Goal: Information Seeking & Learning: Check status

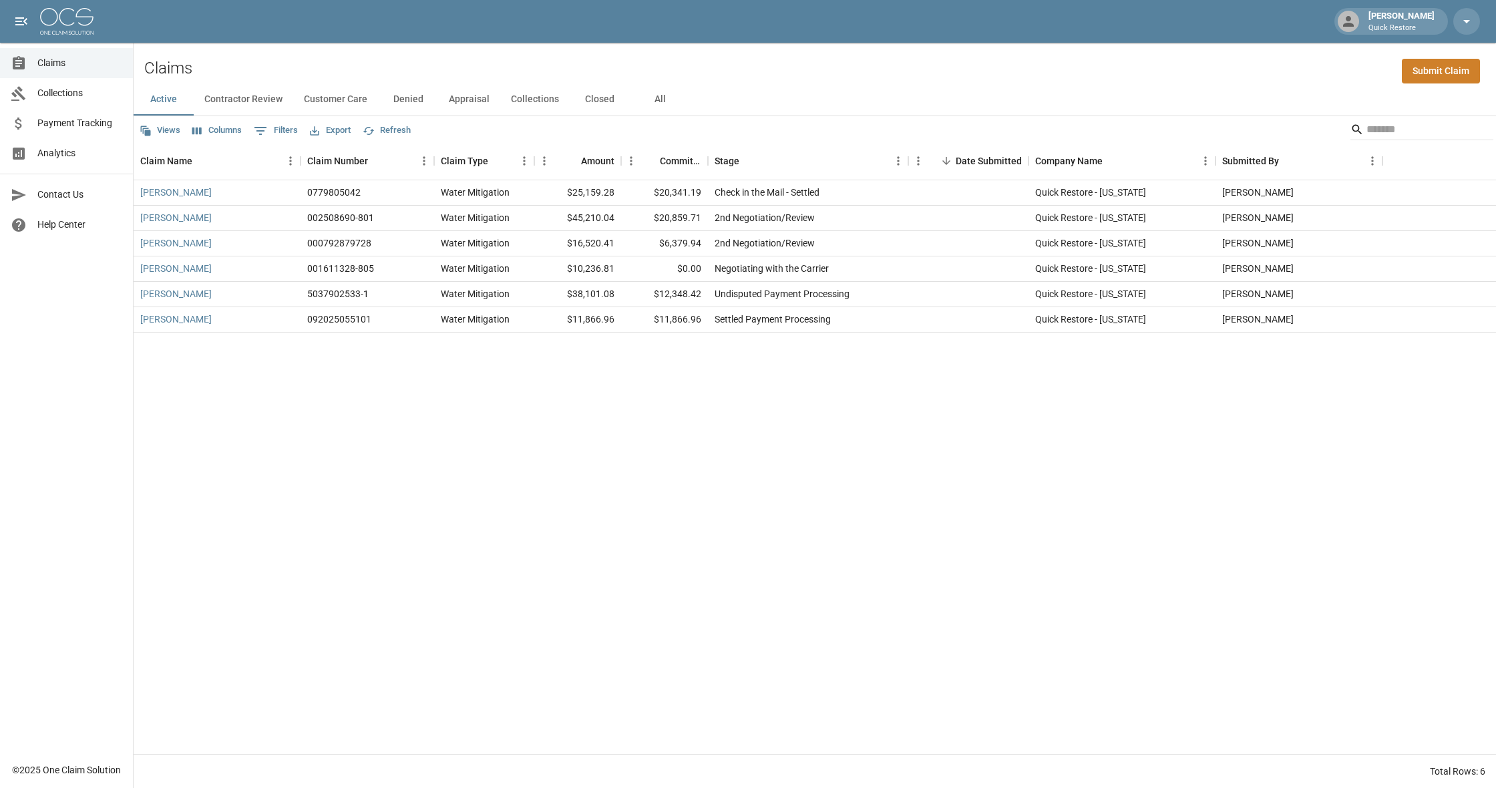
click at [91, 99] on span "Collections" at bounding box center [79, 93] width 85 height 14
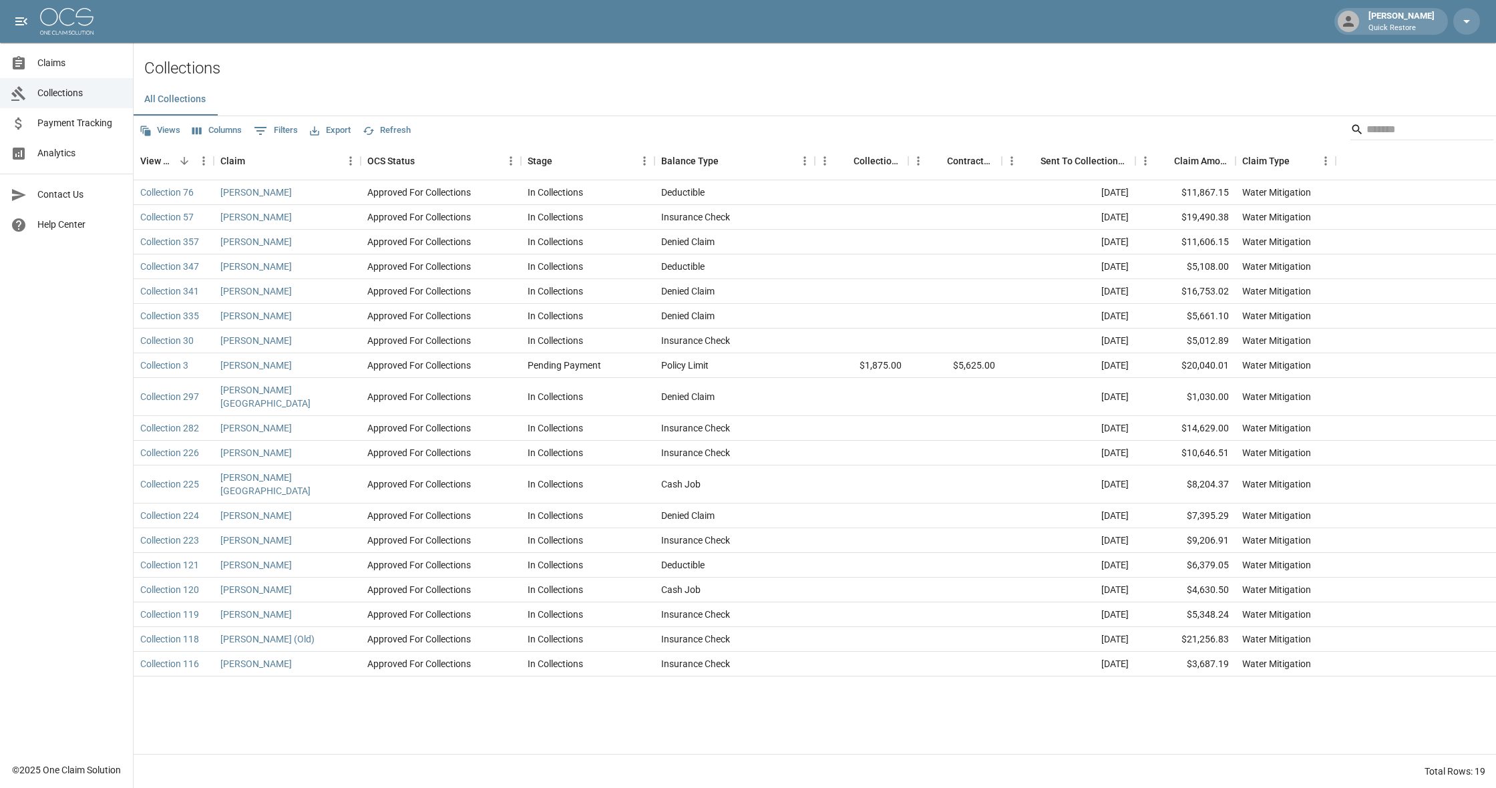
scroll to position [1, 0]
click at [78, 73] on link "Claims" at bounding box center [66, 63] width 133 height 30
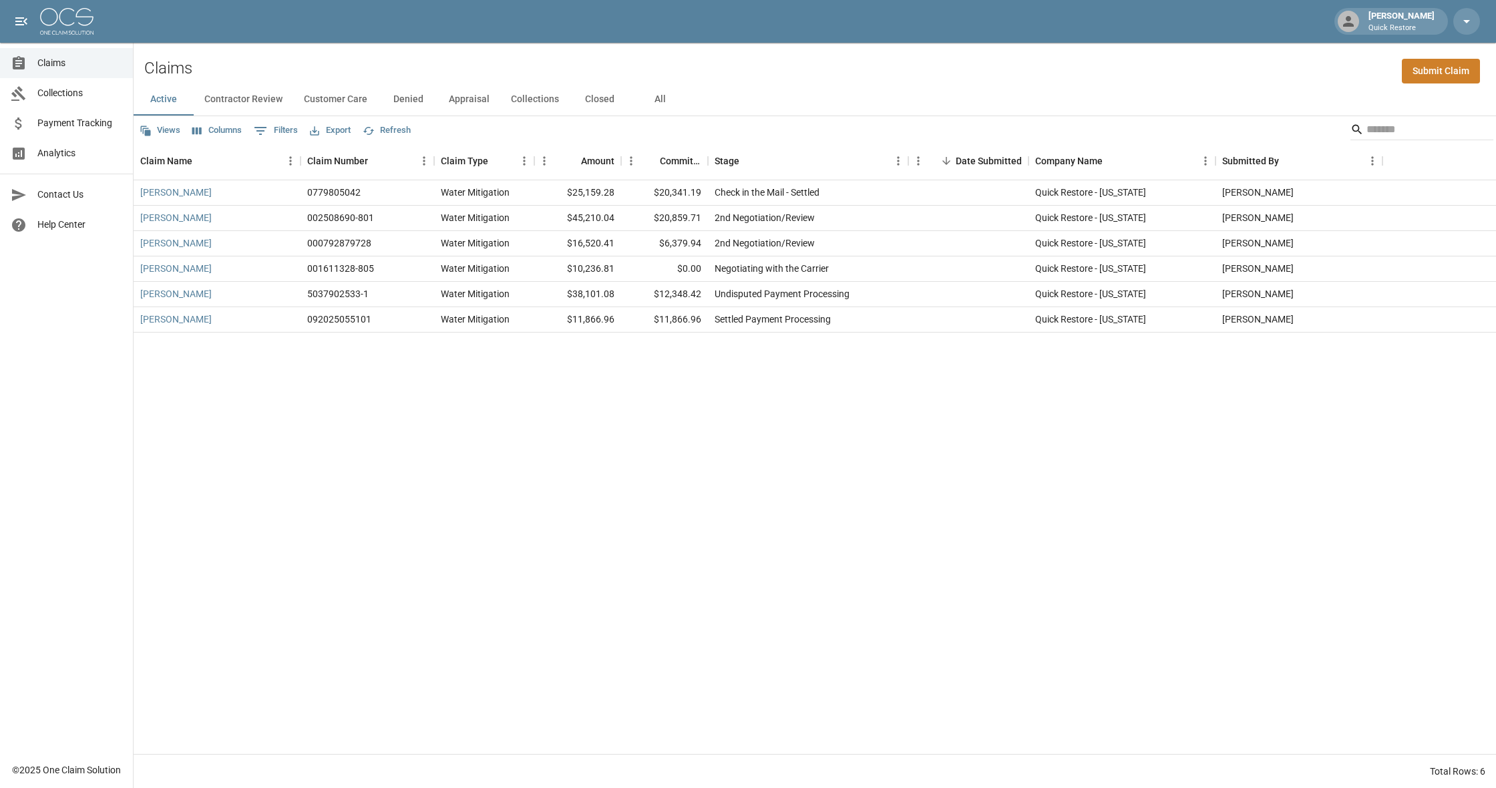
click at [668, 102] on button "All" at bounding box center [660, 99] width 60 height 32
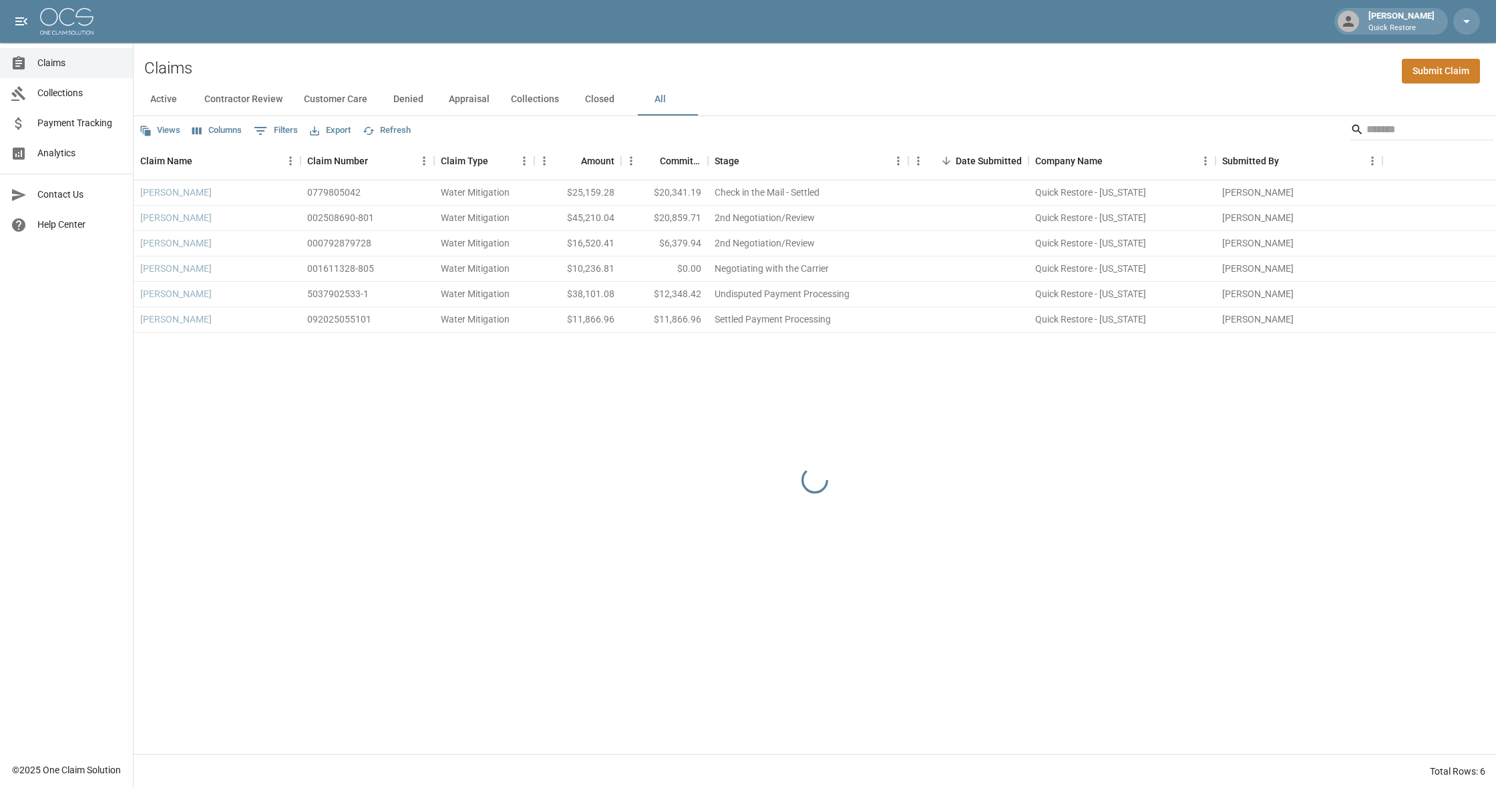
scroll to position [1, 1]
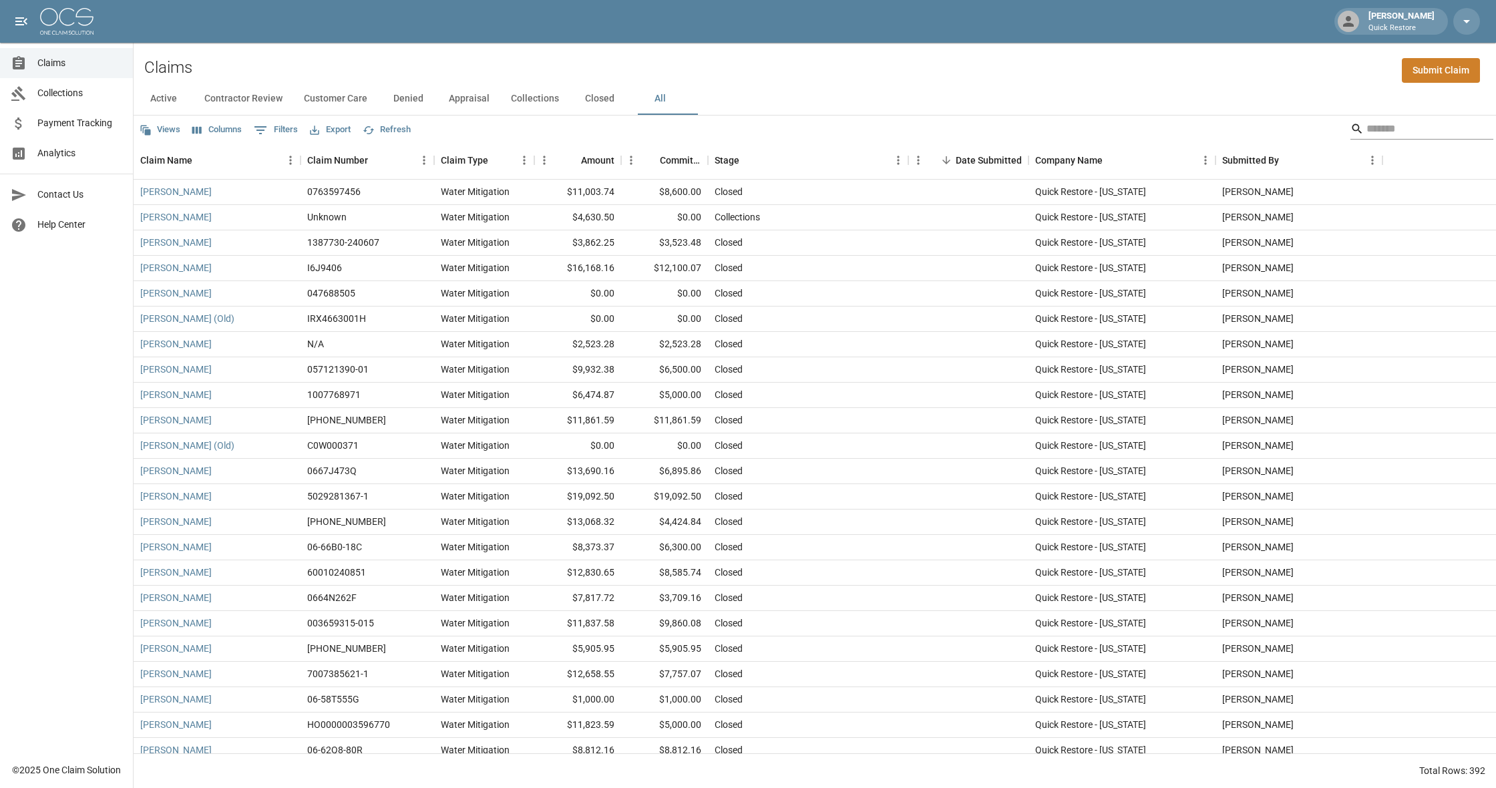
click at [1366, 129] on input "Search" at bounding box center [1419, 128] width 107 height 21
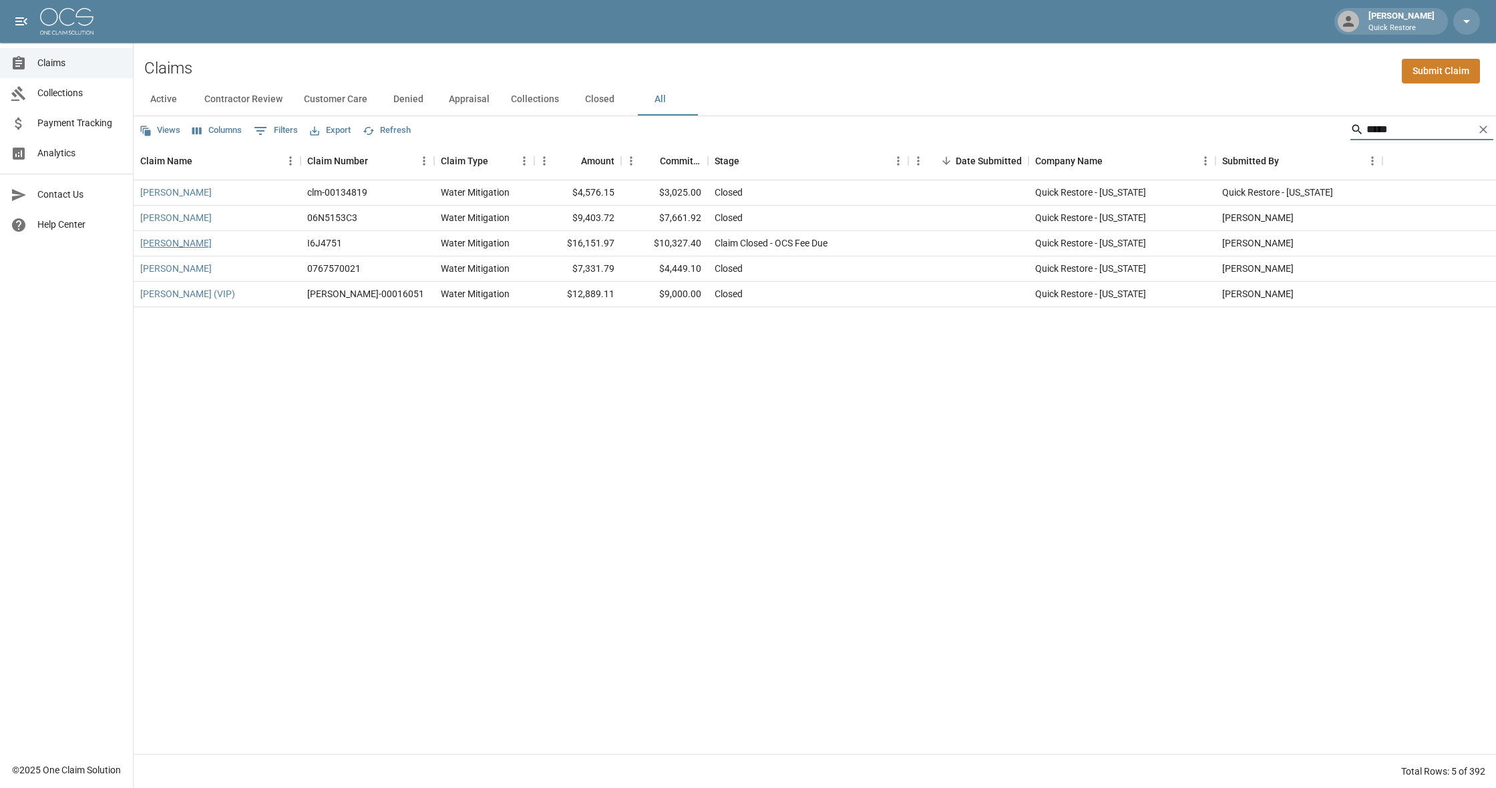
type input "****"
click at [172, 242] on link "[PERSON_NAME]" at bounding box center [175, 242] width 71 height 13
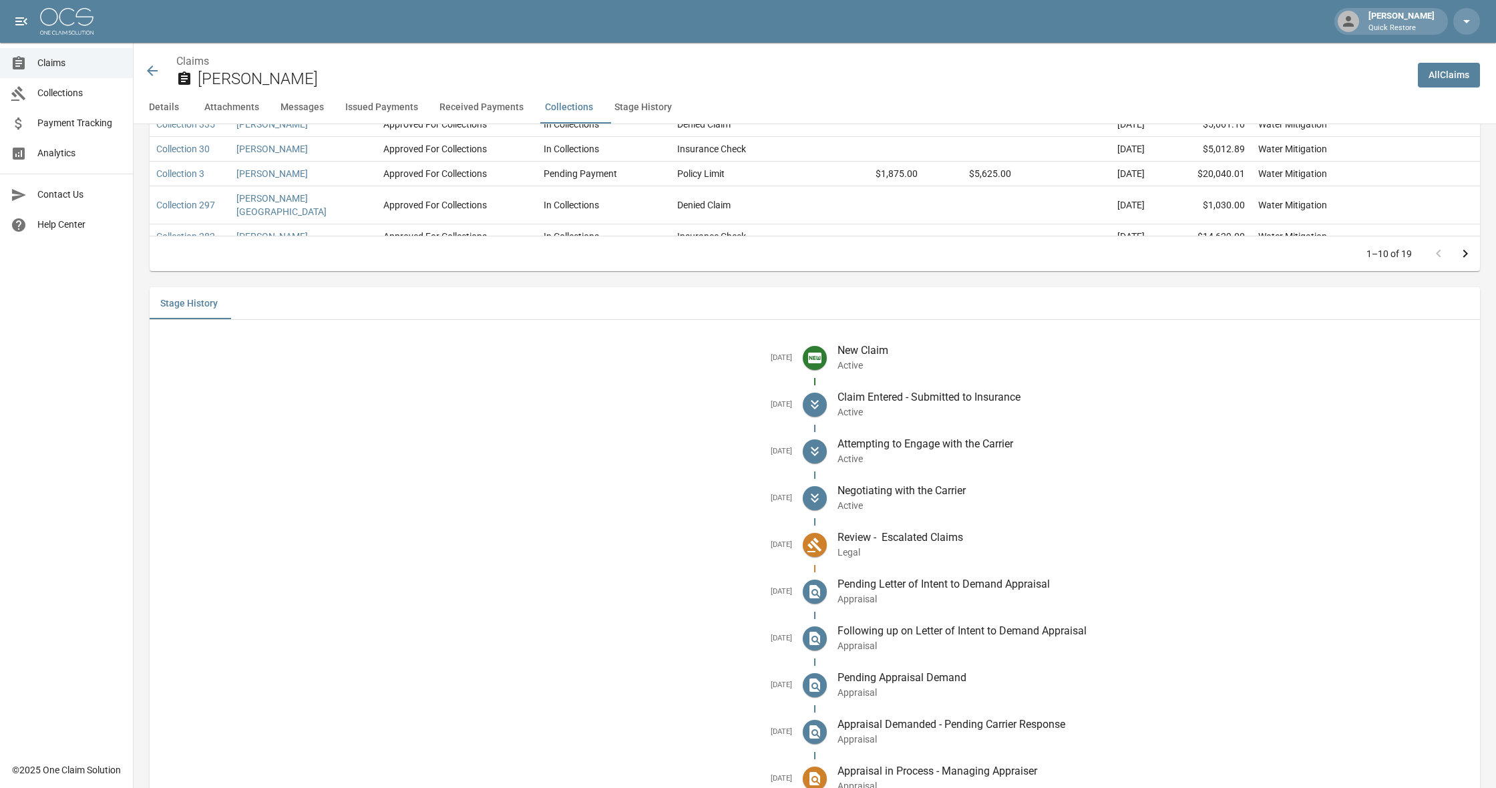
click at [517, 385] on li "[DATE] Claim Entered - Submitted to Insurance Active" at bounding box center [814, 404] width 1309 height 47
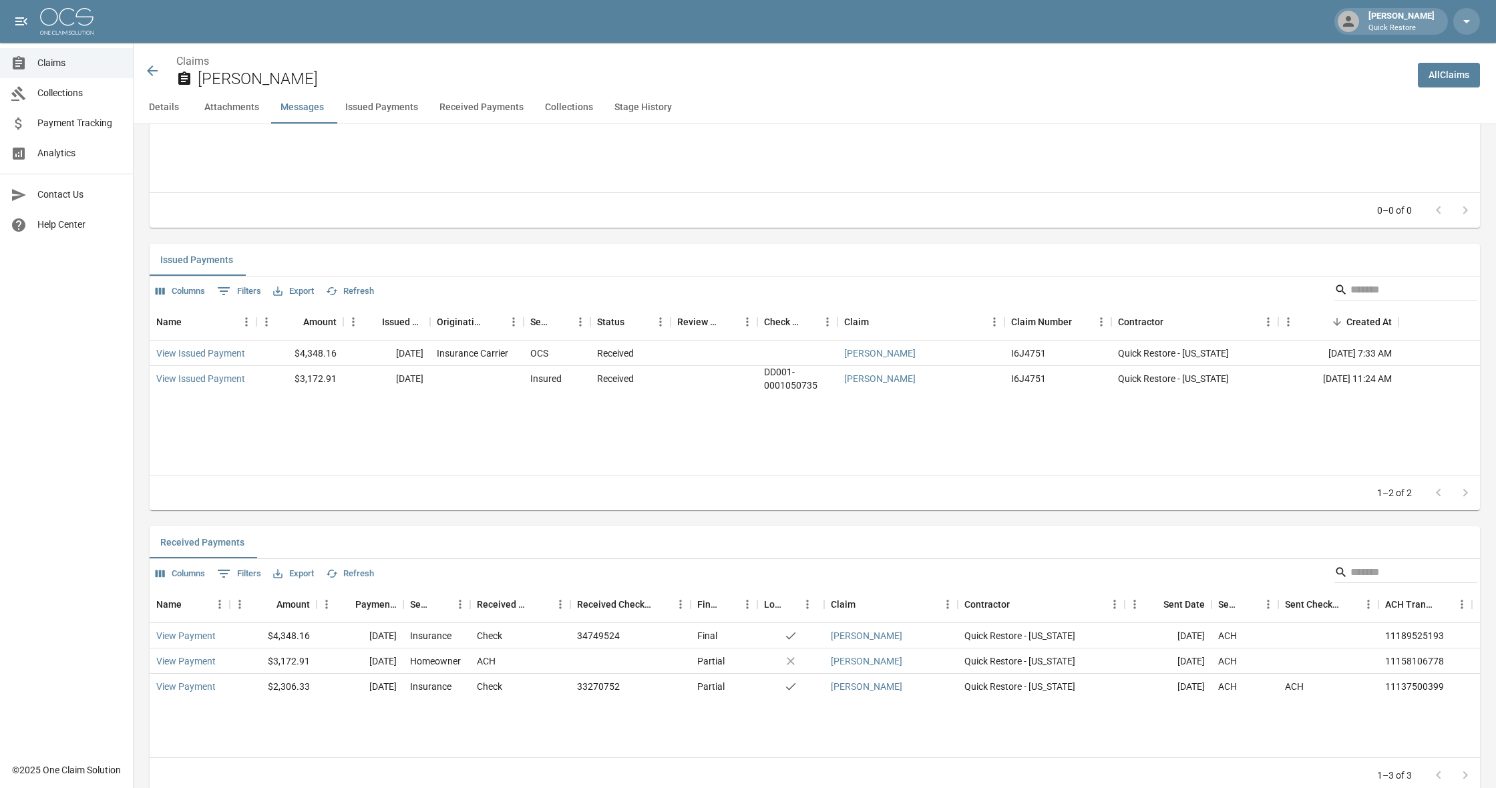
scroll to position [1522, 0]
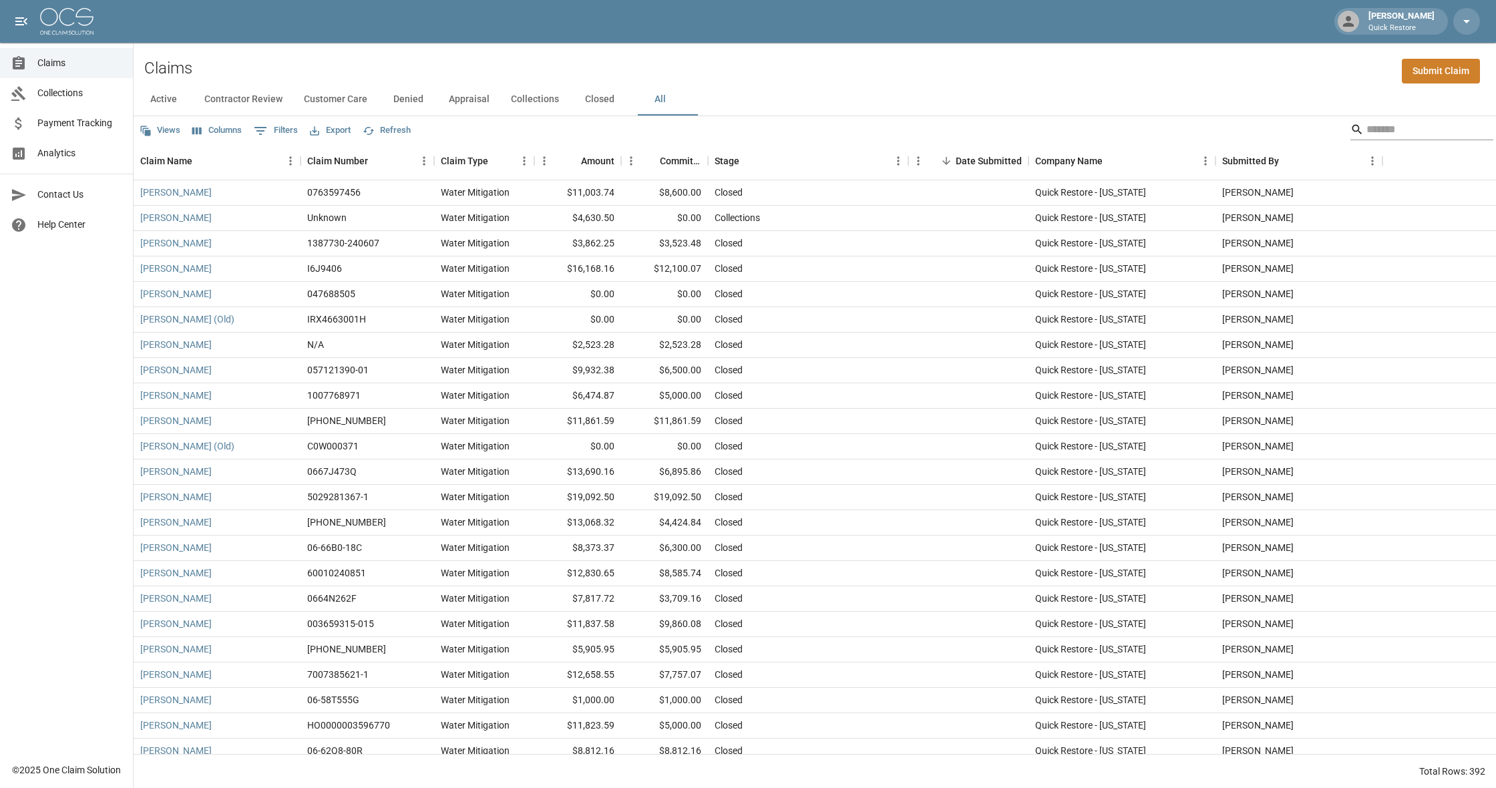
click at [1366, 134] on input "Search" at bounding box center [1419, 129] width 107 height 21
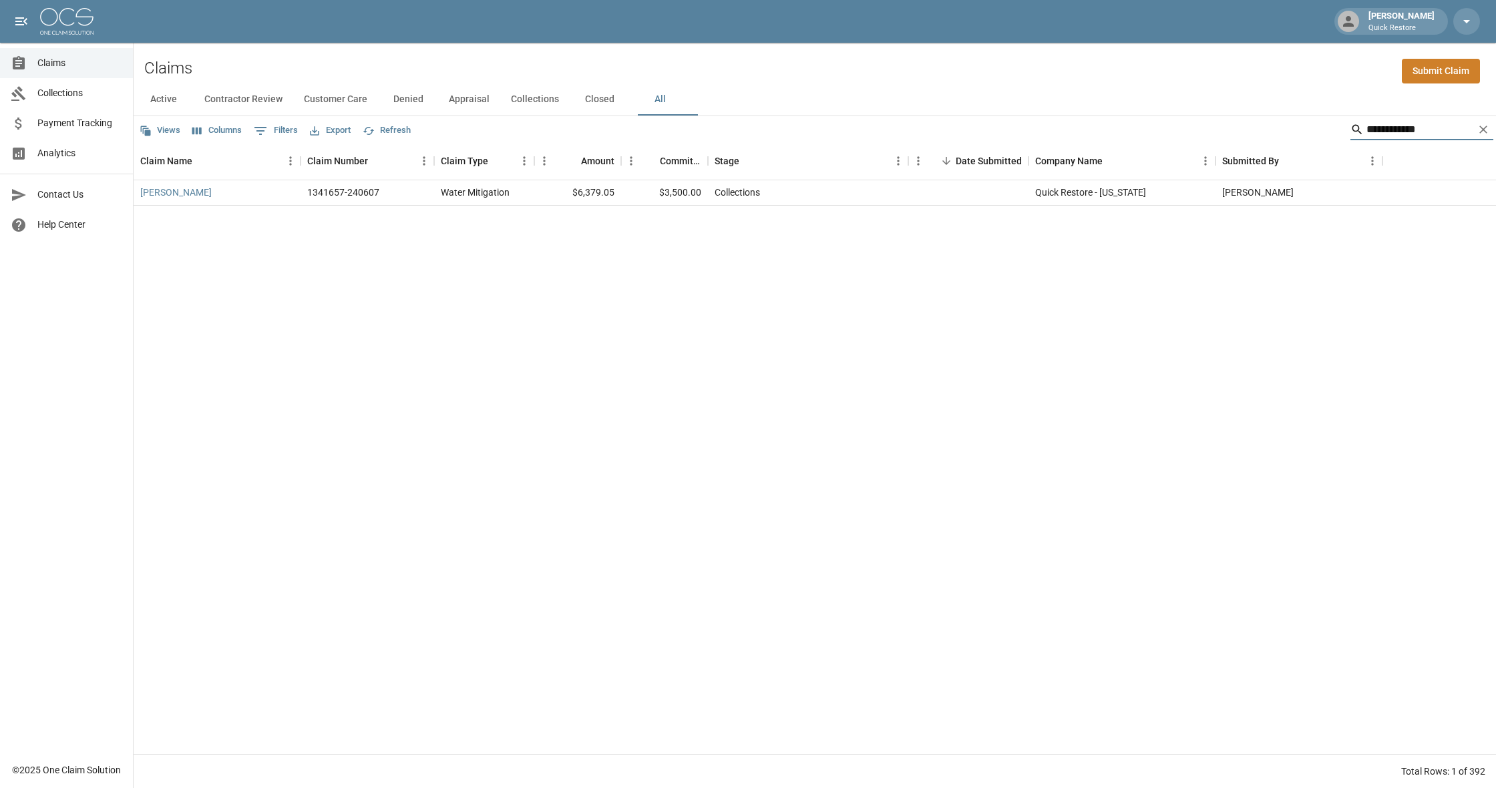
type input "**********"
click at [164, 190] on link "[PERSON_NAME]" at bounding box center [175, 192] width 71 height 13
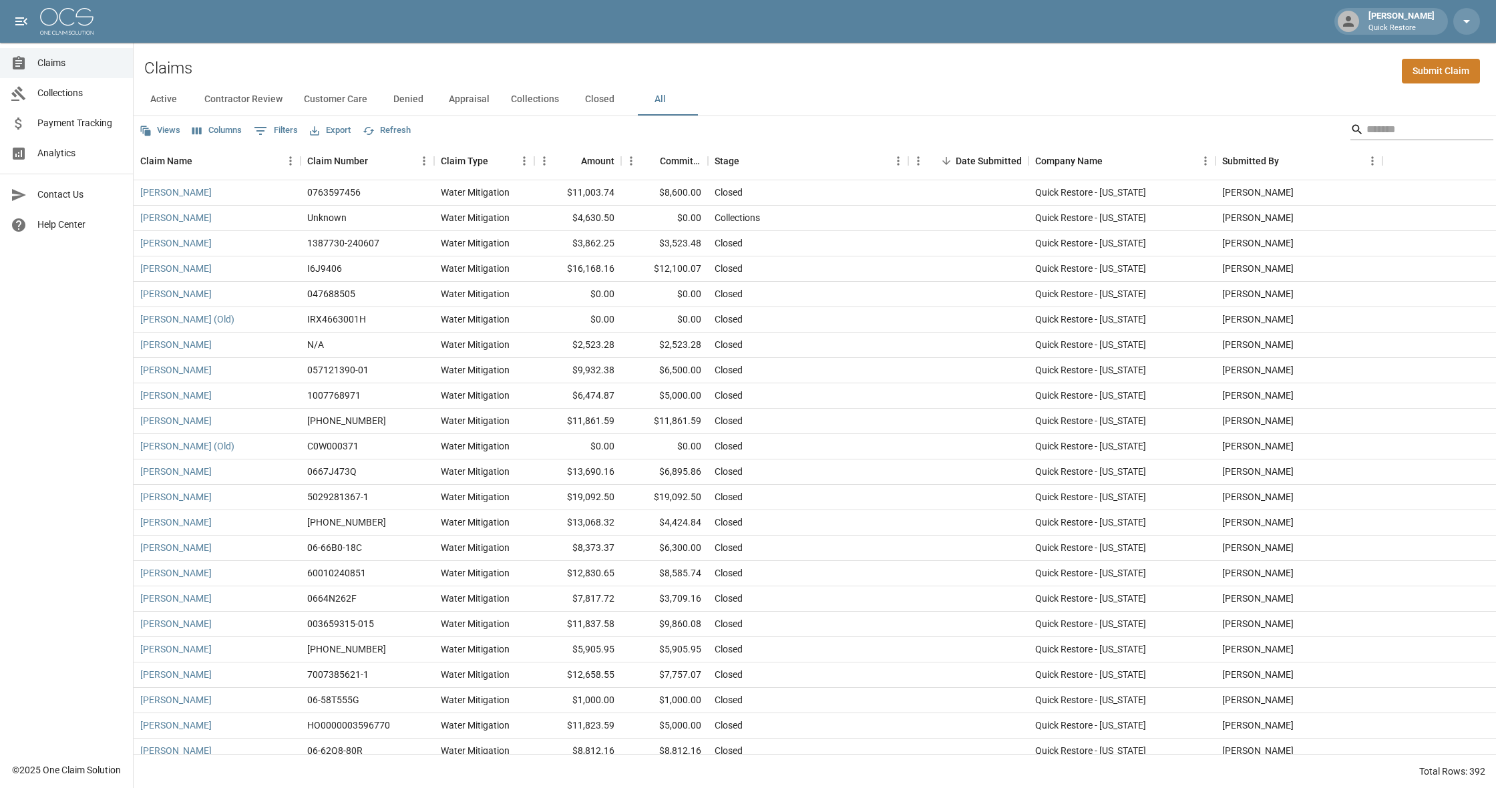
click at [1366, 127] on input "Search" at bounding box center [1419, 129] width 107 height 21
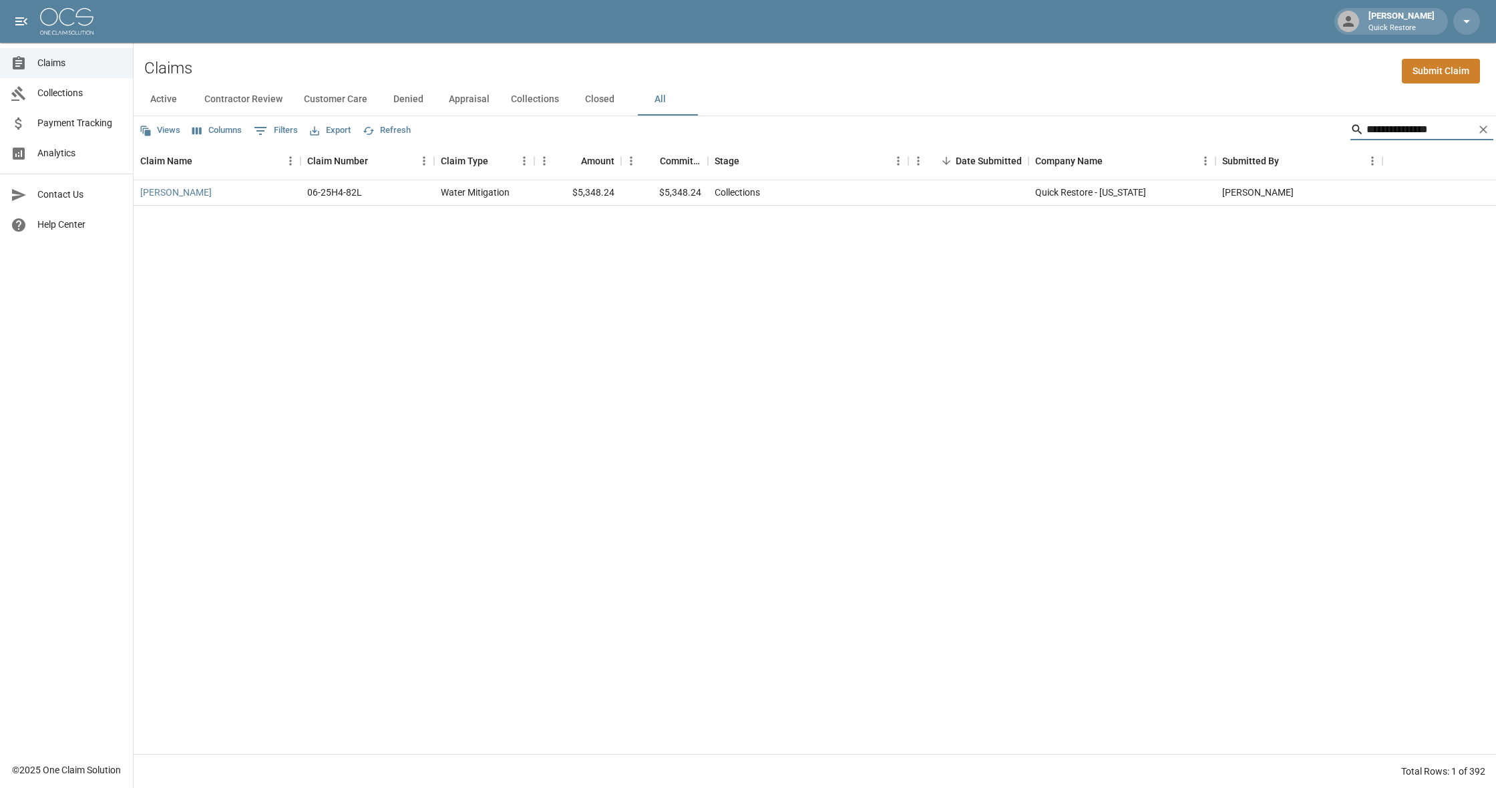
type input "**********"
click at [200, 197] on link "[PERSON_NAME]" at bounding box center [175, 192] width 71 height 13
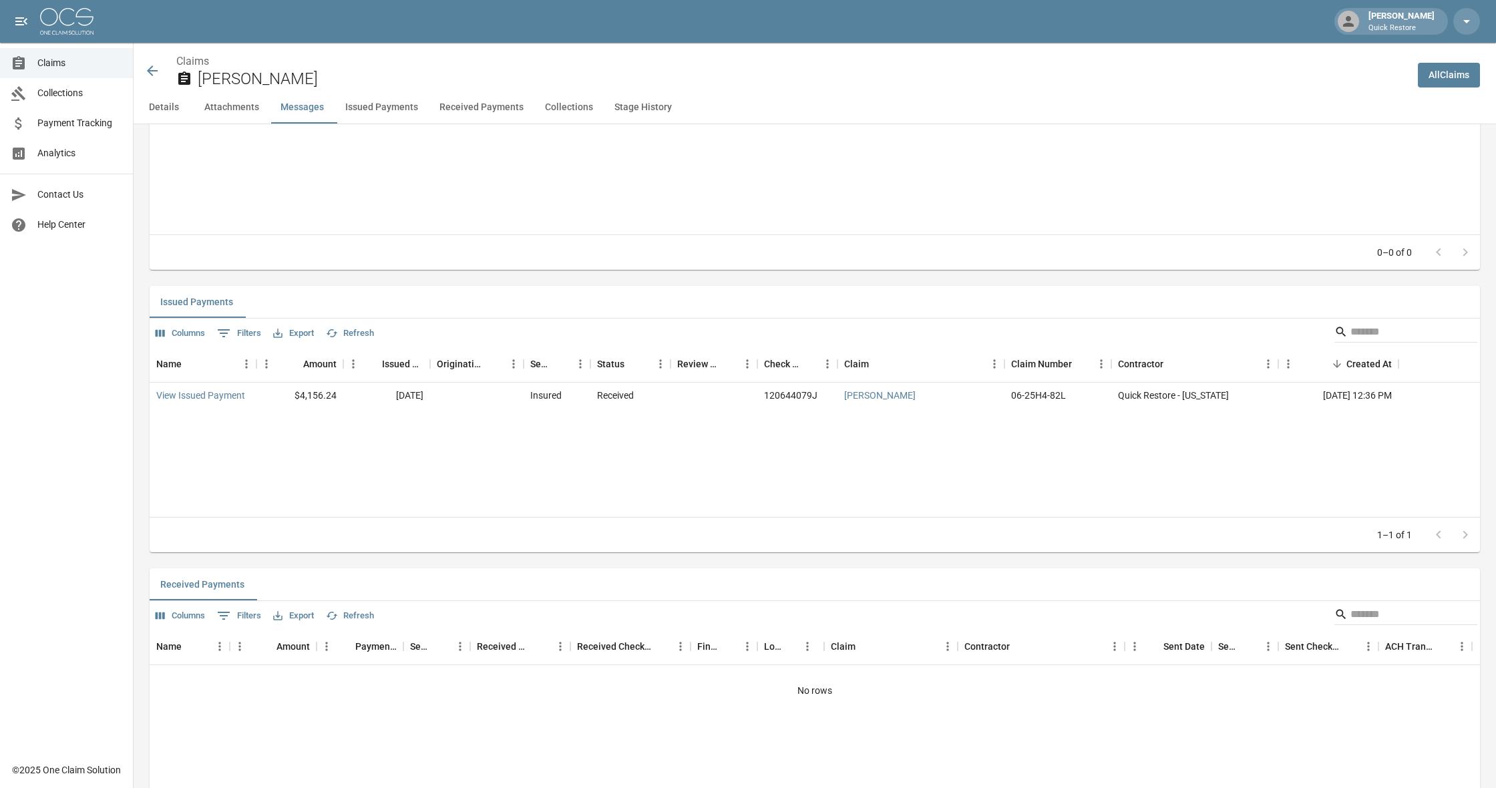
scroll to position [1424, 0]
click at [220, 392] on link "View Issued Payment" at bounding box center [200, 393] width 89 height 13
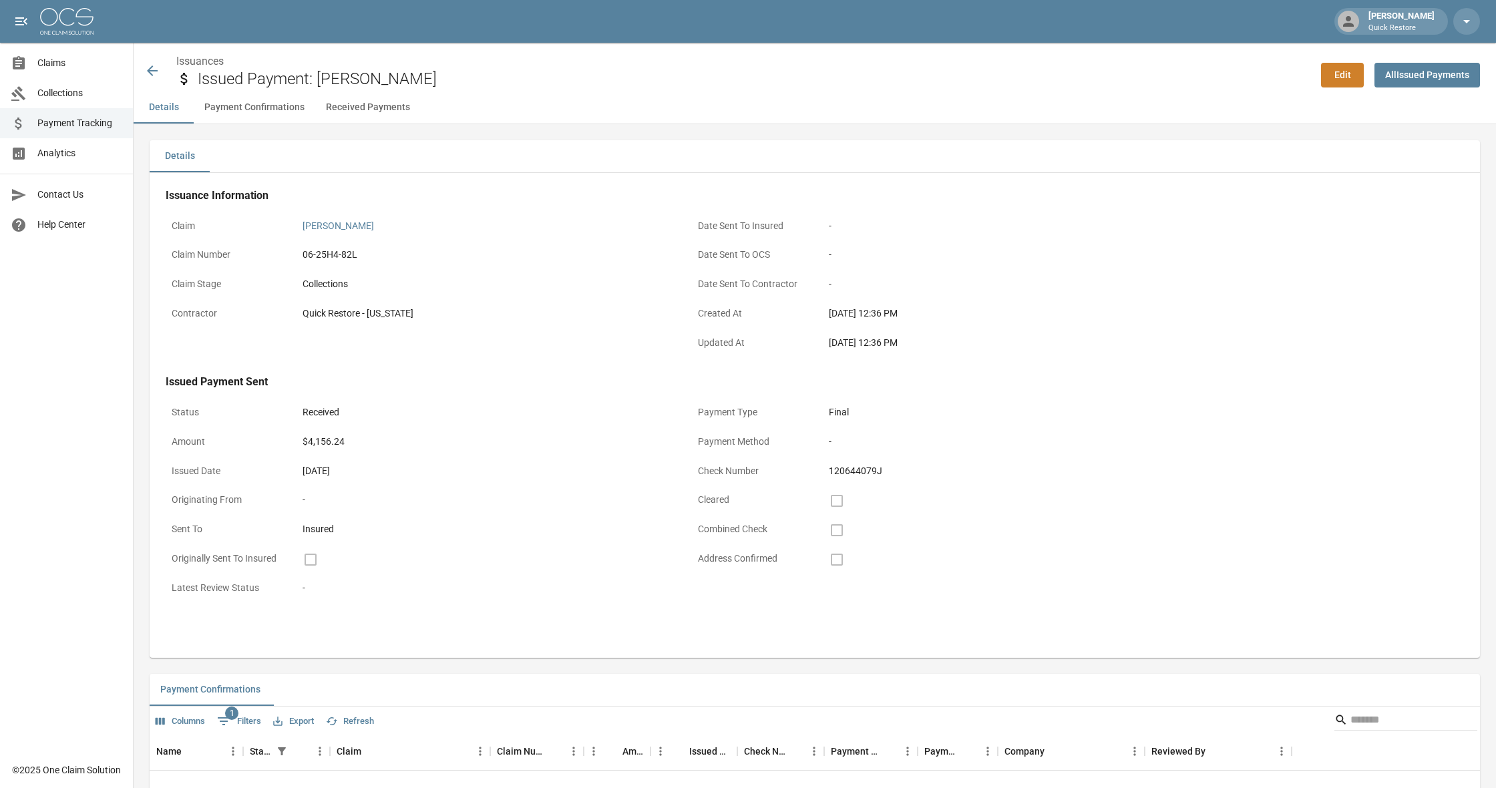
scroll to position [169, 0]
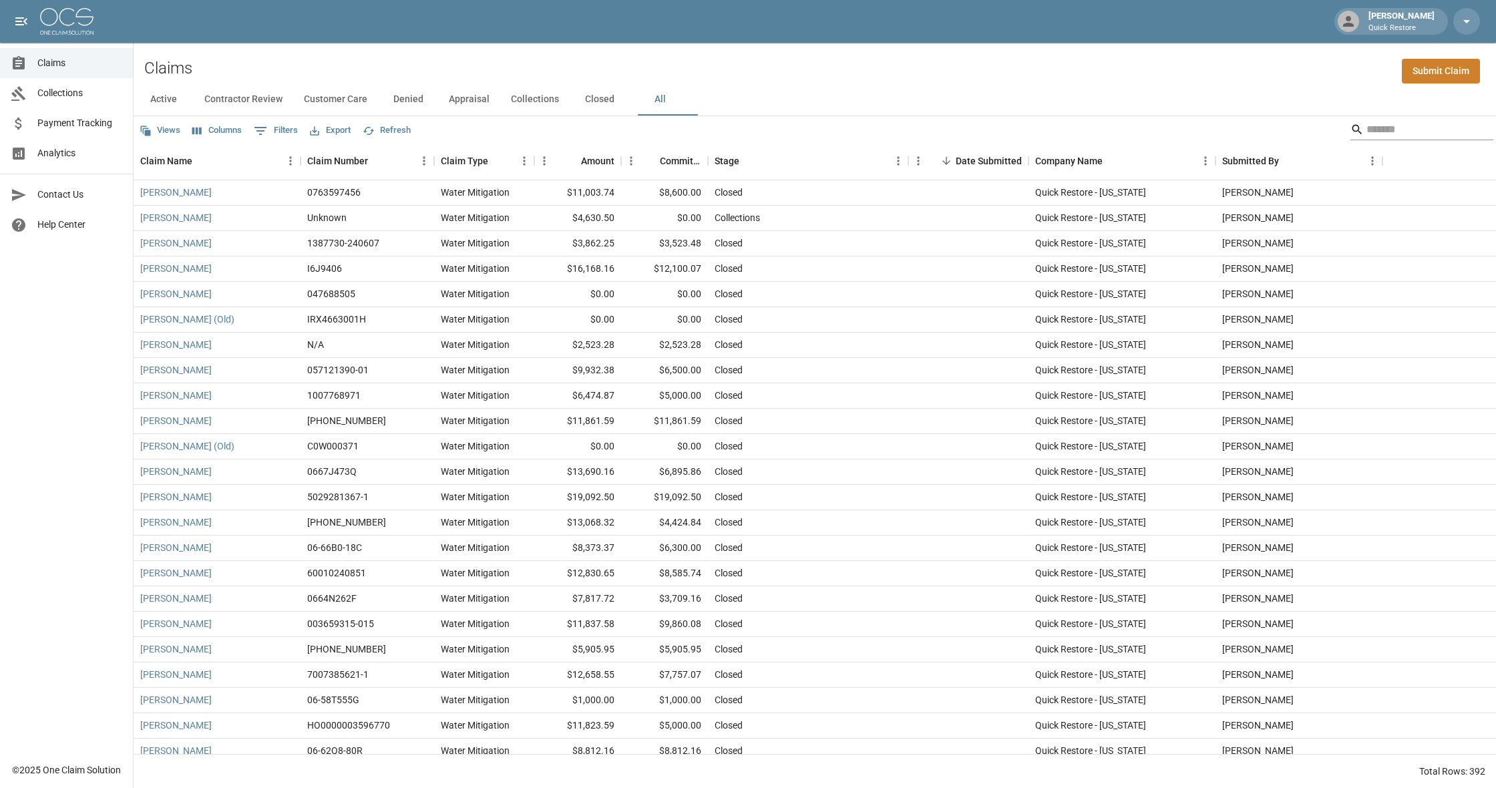
click at [1395, 126] on input "Search" at bounding box center [1419, 129] width 107 height 21
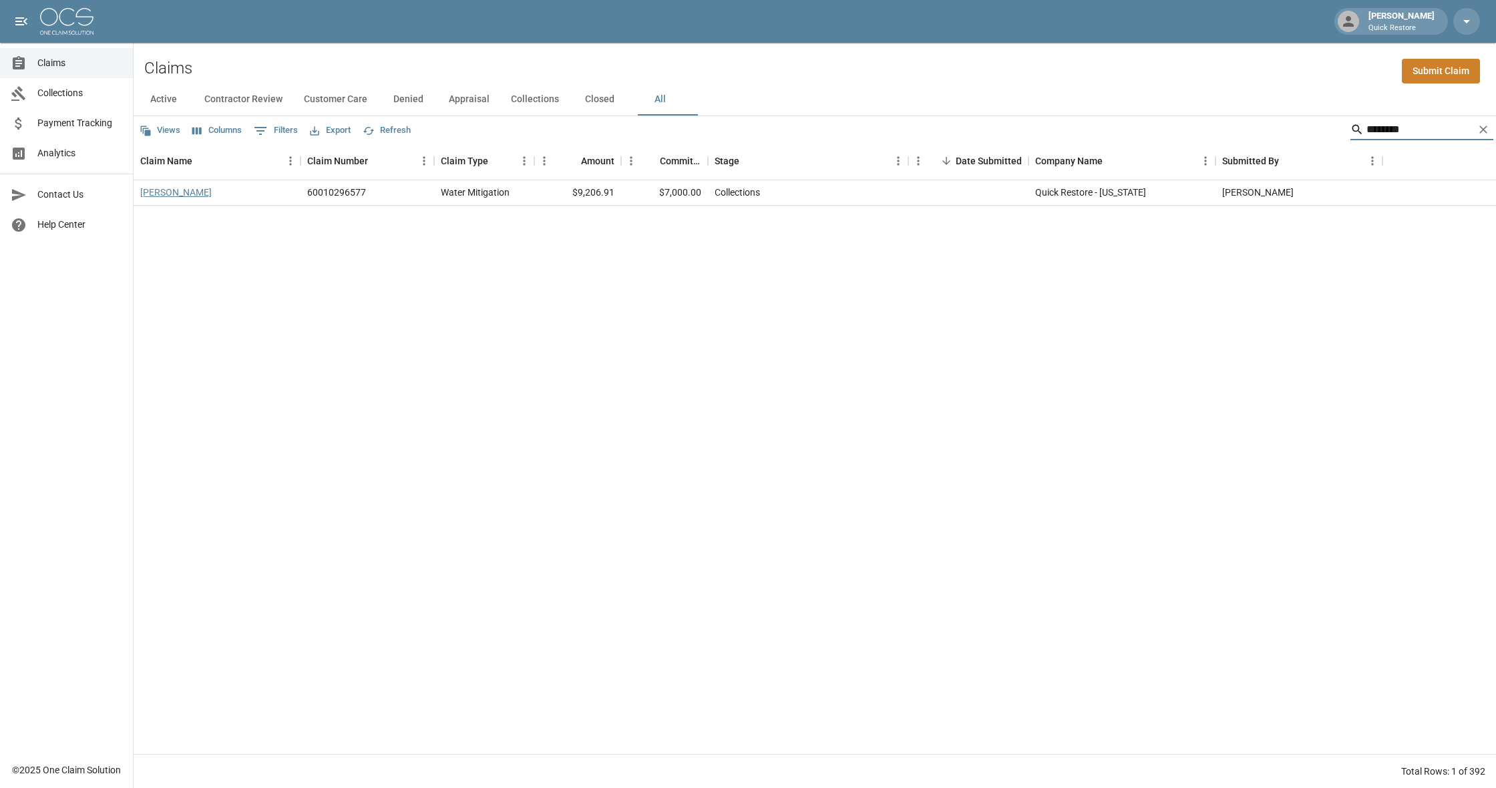
scroll to position [-1, 0]
type input "*******"
click at [210, 193] on link "[PERSON_NAME]" at bounding box center [175, 192] width 71 height 13
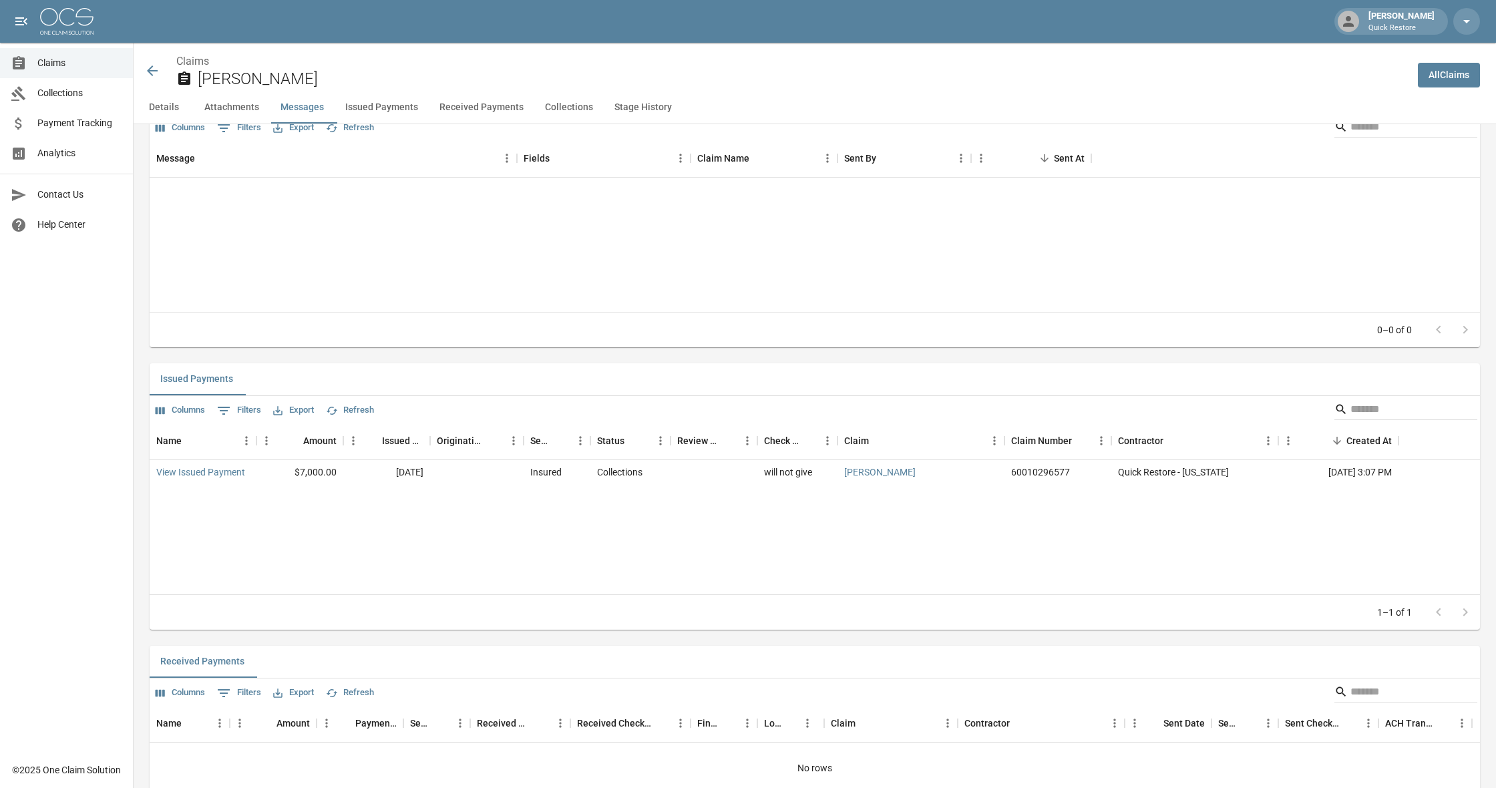
scroll to position [1365, 0]
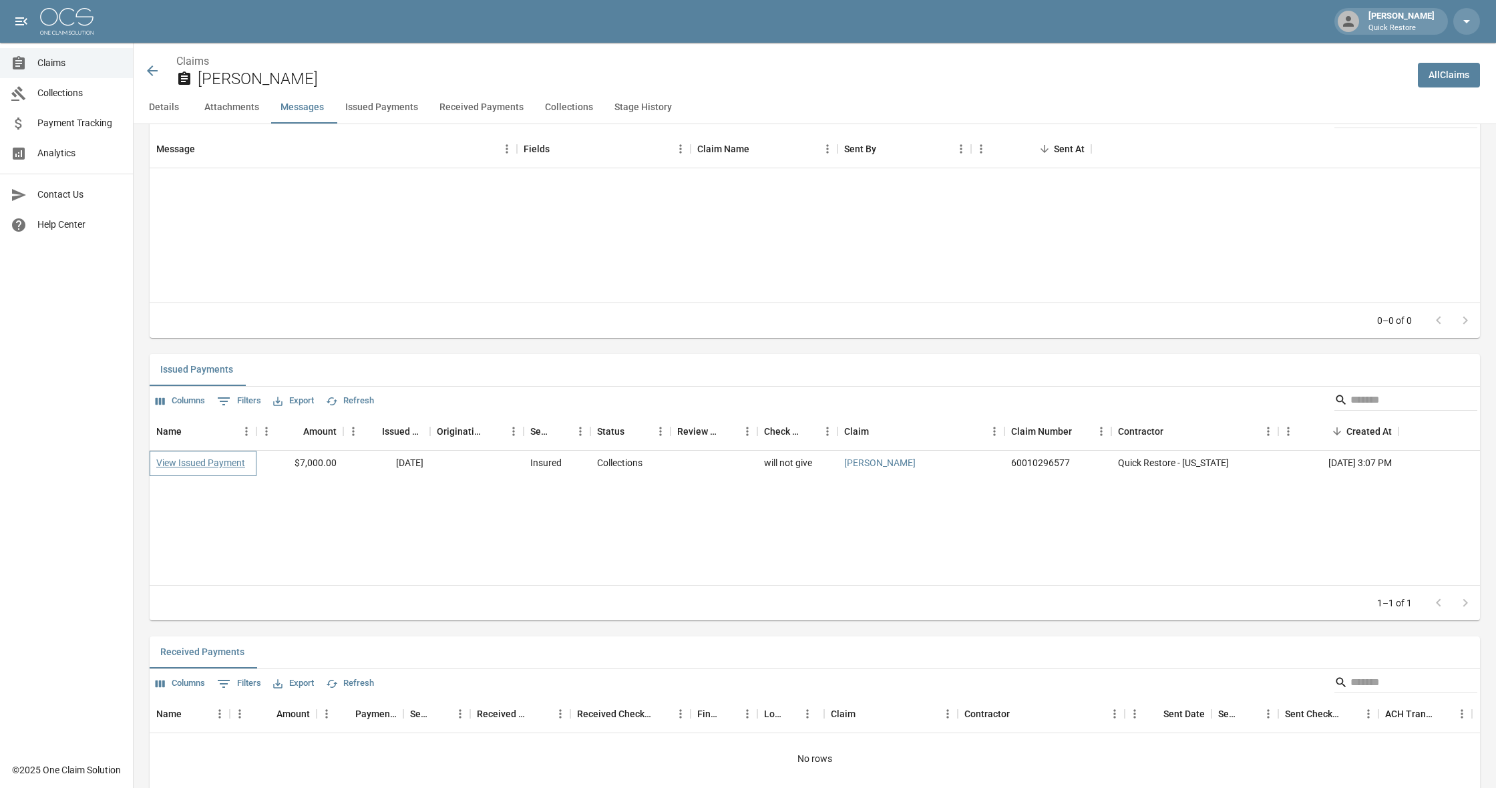
click at [190, 469] on link "View Issued Payment" at bounding box center [200, 462] width 89 height 13
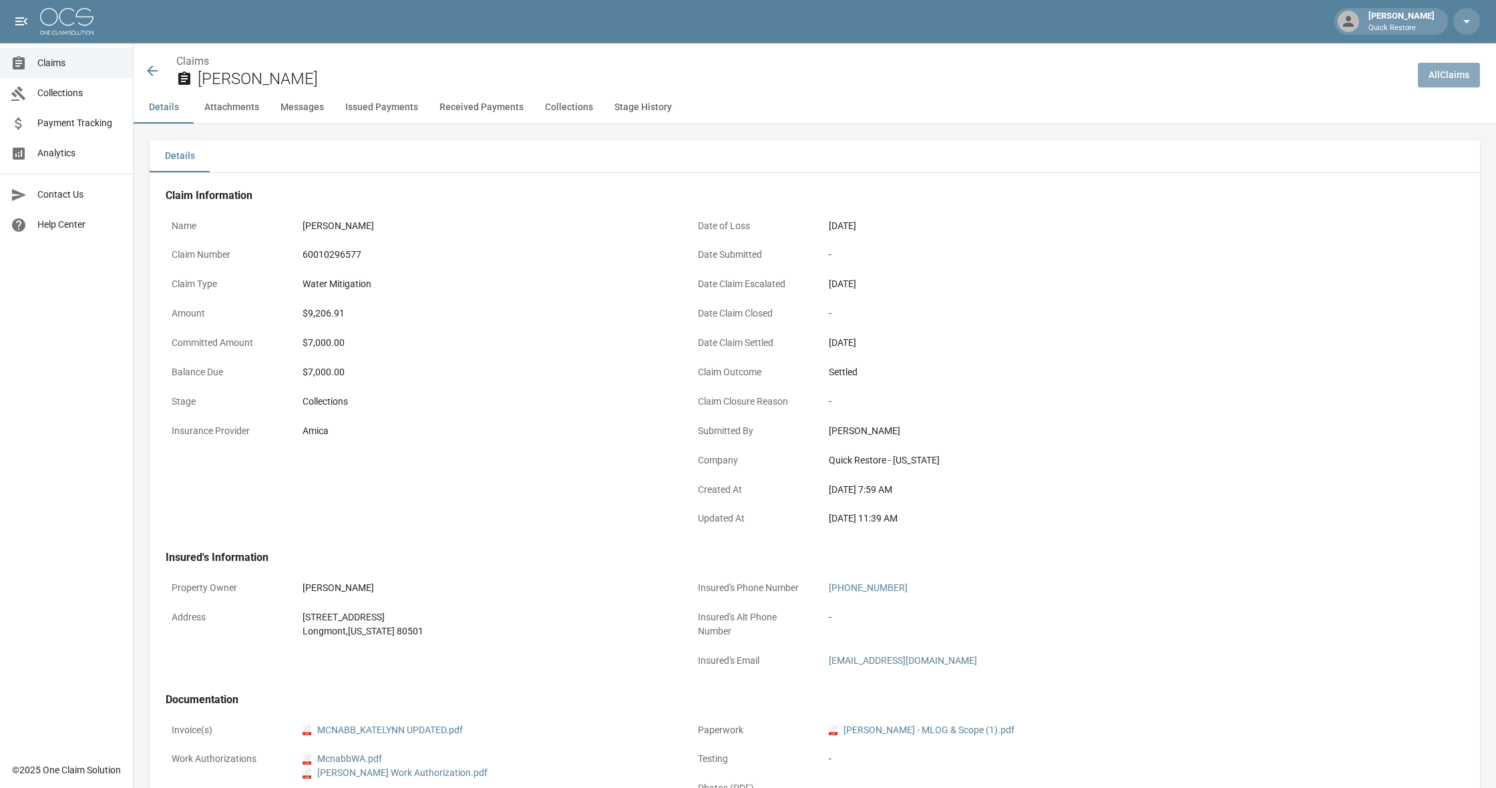
click at [1437, 80] on link "All Claims" at bounding box center [1448, 75] width 62 height 25
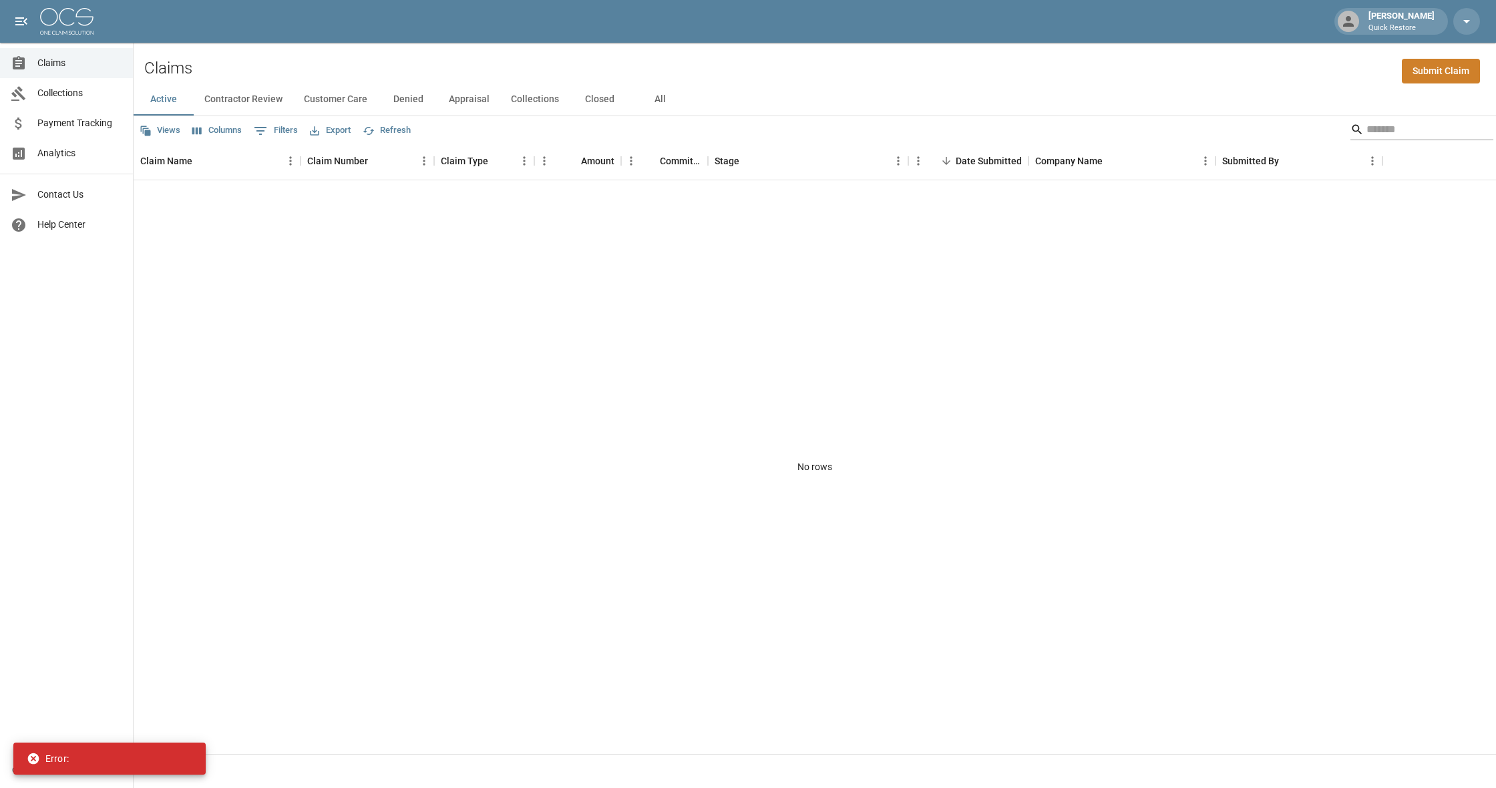
click at [1381, 128] on input "Search" at bounding box center [1419, 129] width 107 height 21
type input "*******"
click at [668, 99] on button "All" at bounding box center [660, 99] width 60 height 32
click at [524, 101] on button "Collections" at bounding box center [534, 99] width 69 height 32
click at [35, 721] on icon at bounding box center [33, 718] width 11 height 11
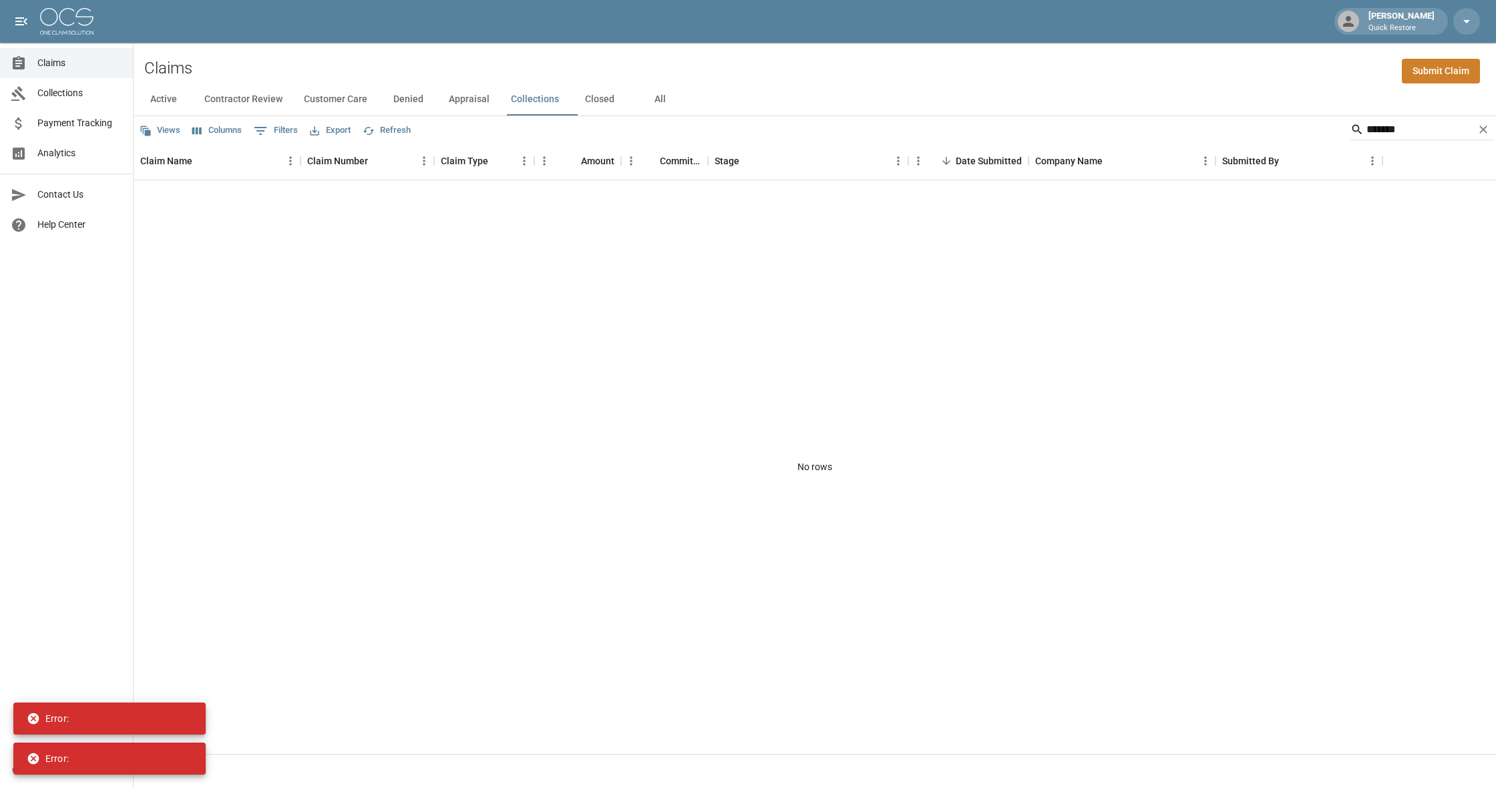
drag, startPoint x: 33, startPoint y: 763, endPoint x: 34, endPoint y: 738, distance: 24.7
click at [33, 763] on icon at bounding box center [33, 758] width 11 height 11
drag, startPoint x: 35, startPoint y: 720, endPoint x: 29, endPoint y: 746, distance: 26.6
click at [35, 721] on icon at bounding box center [33, 718] width 11 height 11
drag, startPoint x: 30, startPoint y: 747, endPoint x: 31, endPoint y: 758, distance: 11.4
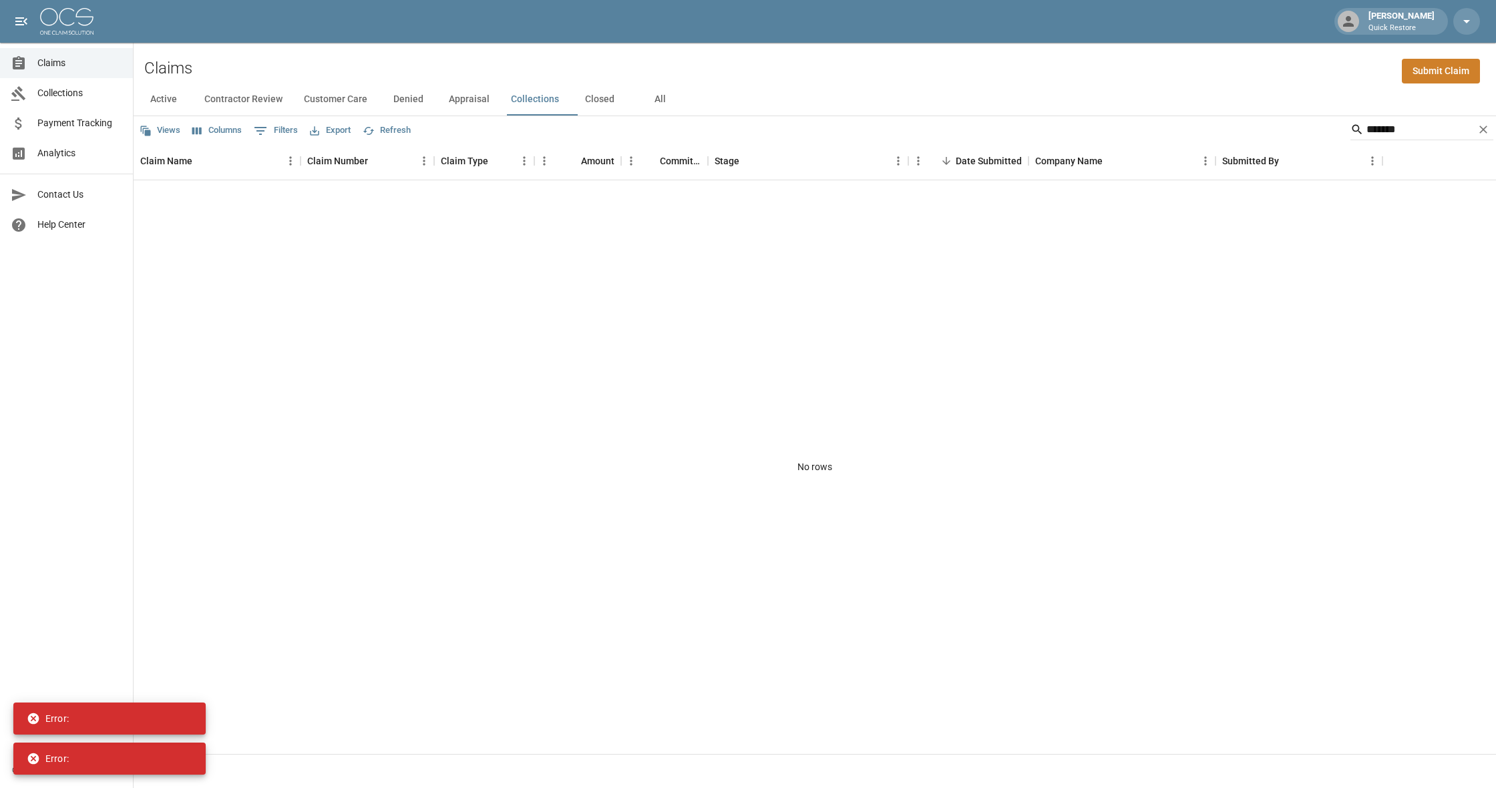
click at [30, 747] on div "Error:" at bounding box center [48, 758] width 42 height 24
click at [31, 758] on icon at bounding box center [33, 758] width 11 height 11
click at [33, 710] on div "Error:" at bounding box center [48, 718] width 42 height 24
click at [1481, 132] on icon "Clear" at bounding box center [1483, 130] width 8 height 8
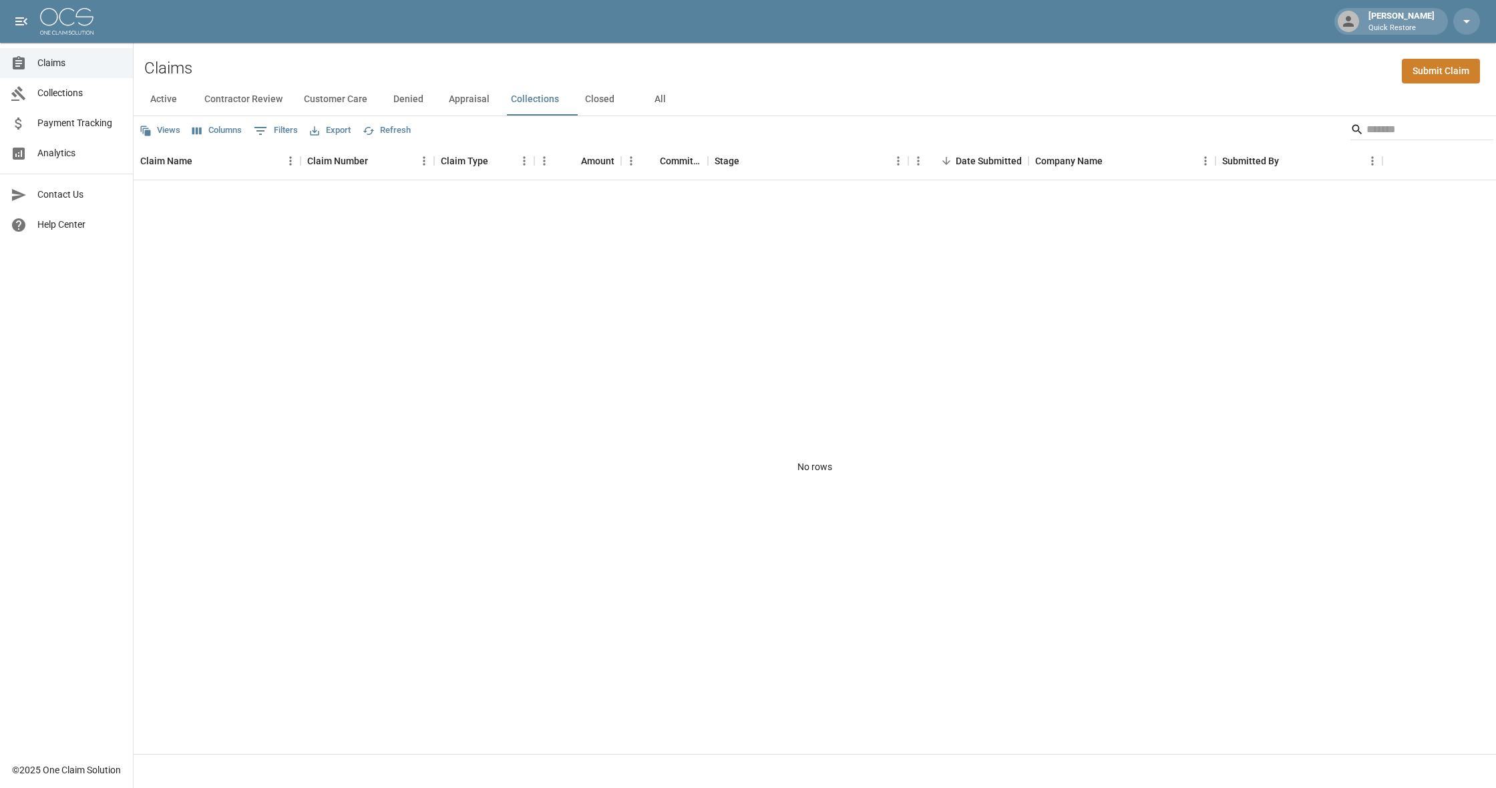
scroll to position [1, 0]
click at [74, 98] on span "Collections" at bounding box center [79, 93] width 85 height 14
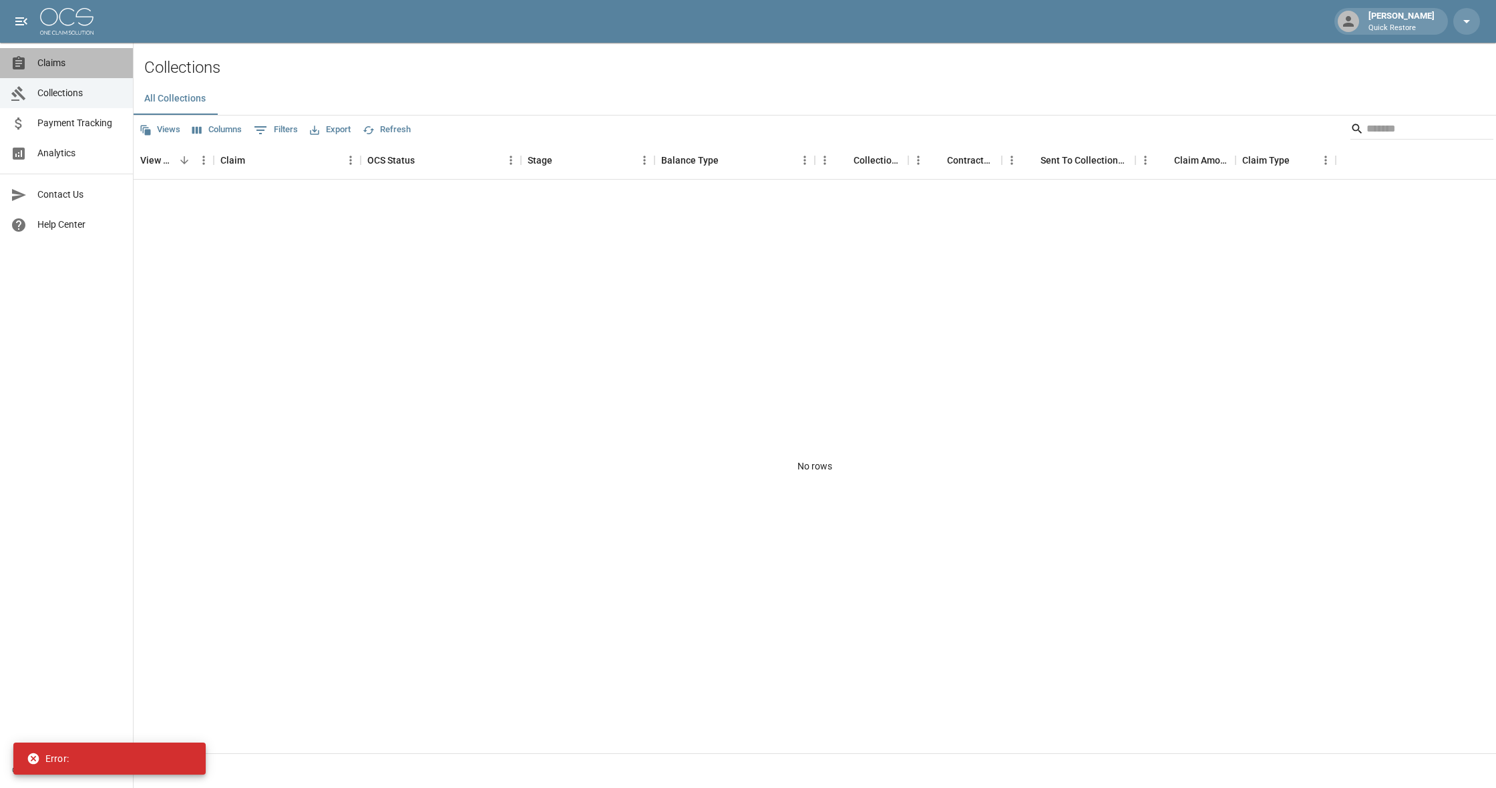
click at [69, 66] on span "Claims" at bounding box center [79, 63] width 85 height 14
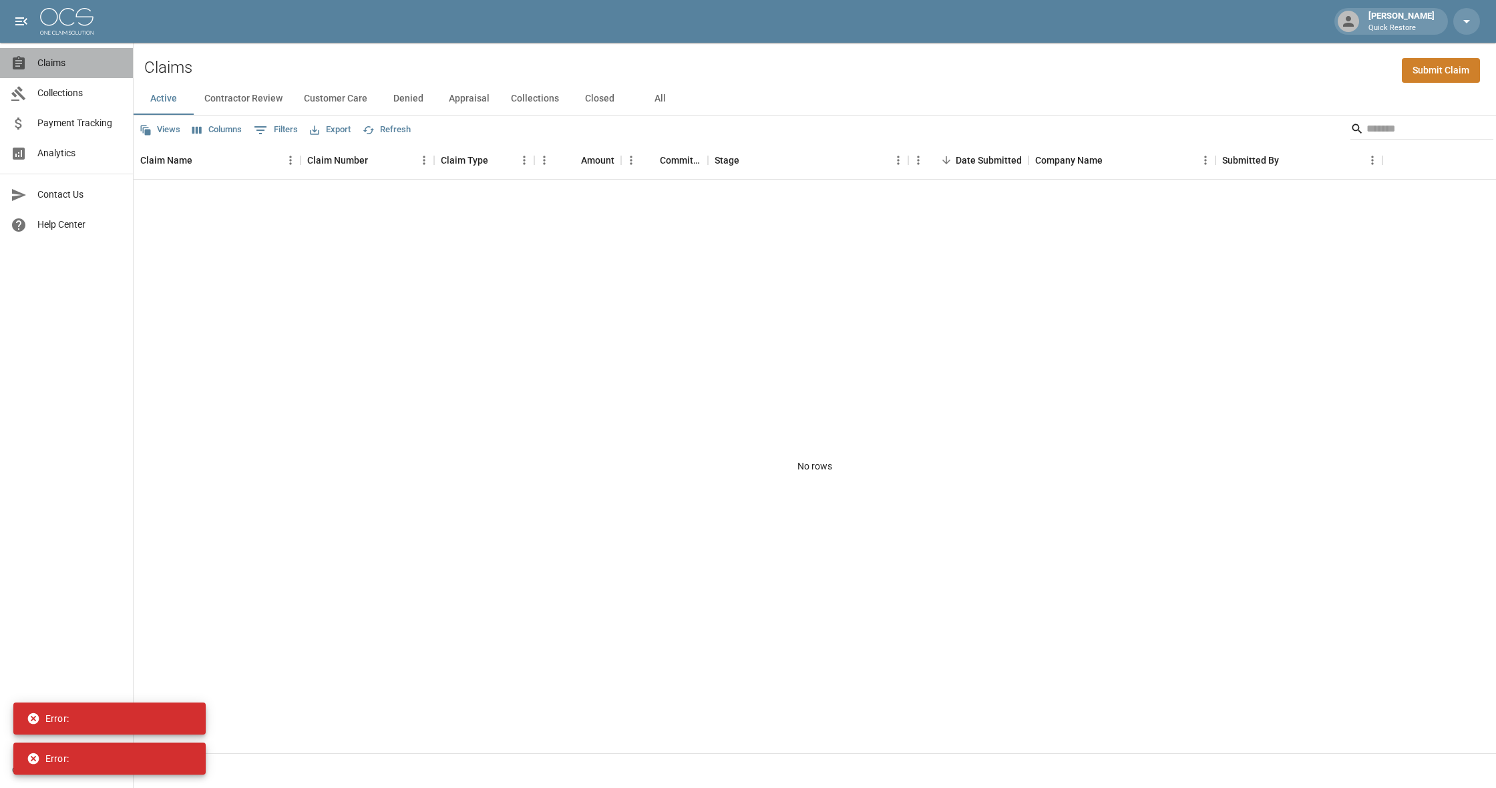
click at [69, 66] on span "Claims" at bounding box center [79, 63] width 85 height 14
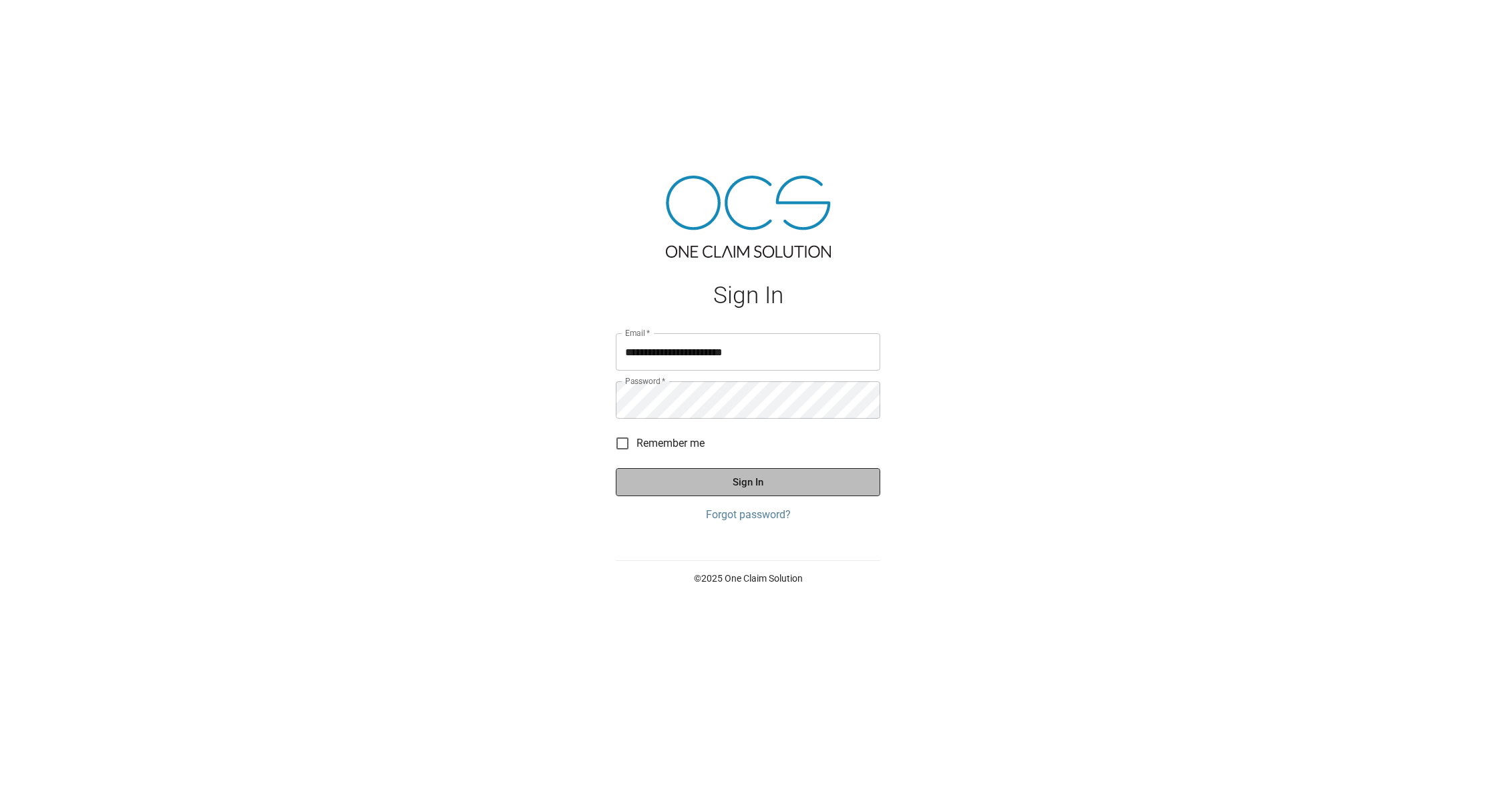
click at [767, 475] on button "Sign In" at bounding box center [748, 482] width 264 height 28
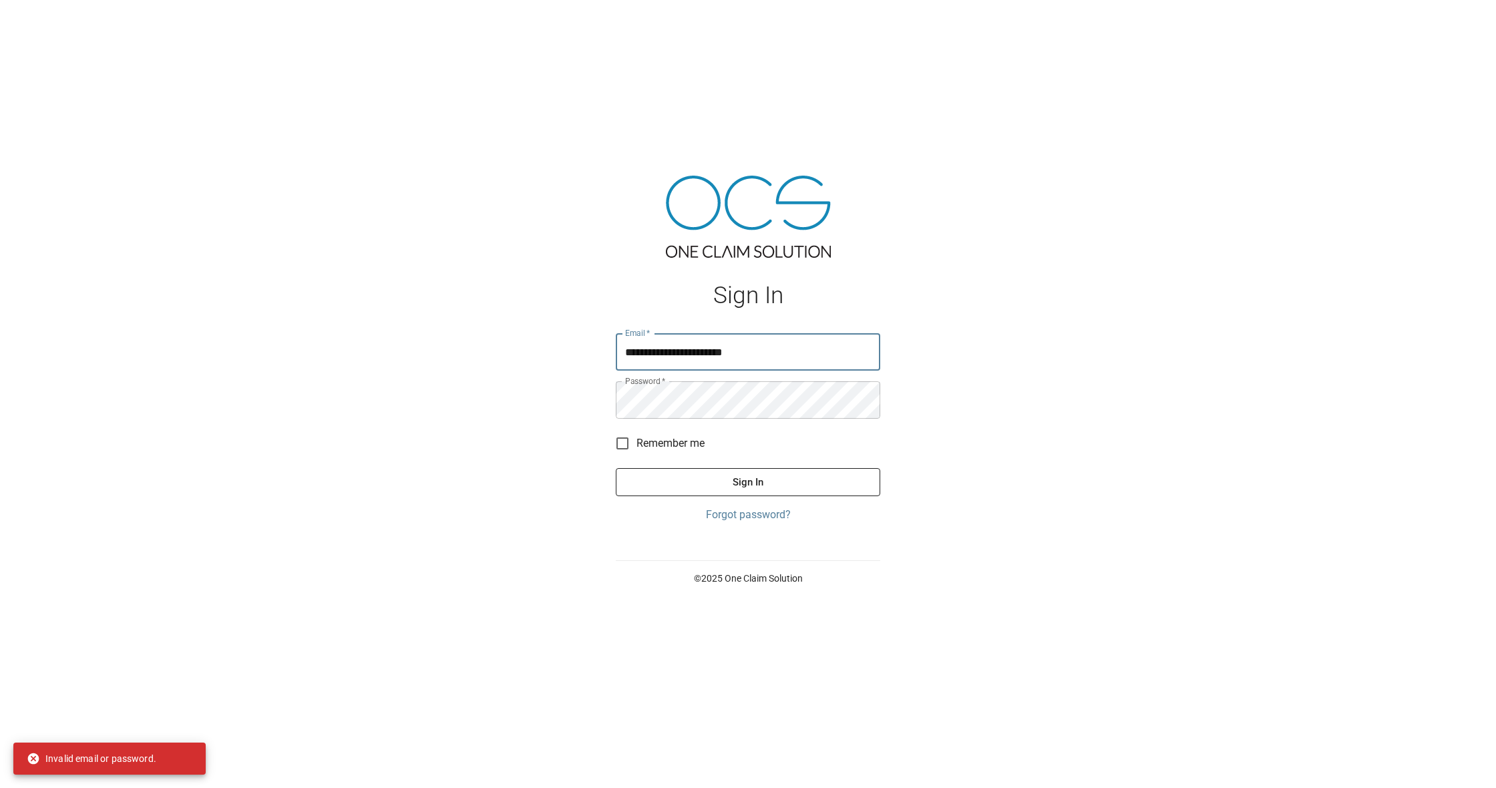
click at [730, 352] on input "**********" at bounding box center [748, 351] width 264 height 37
type input "**********"
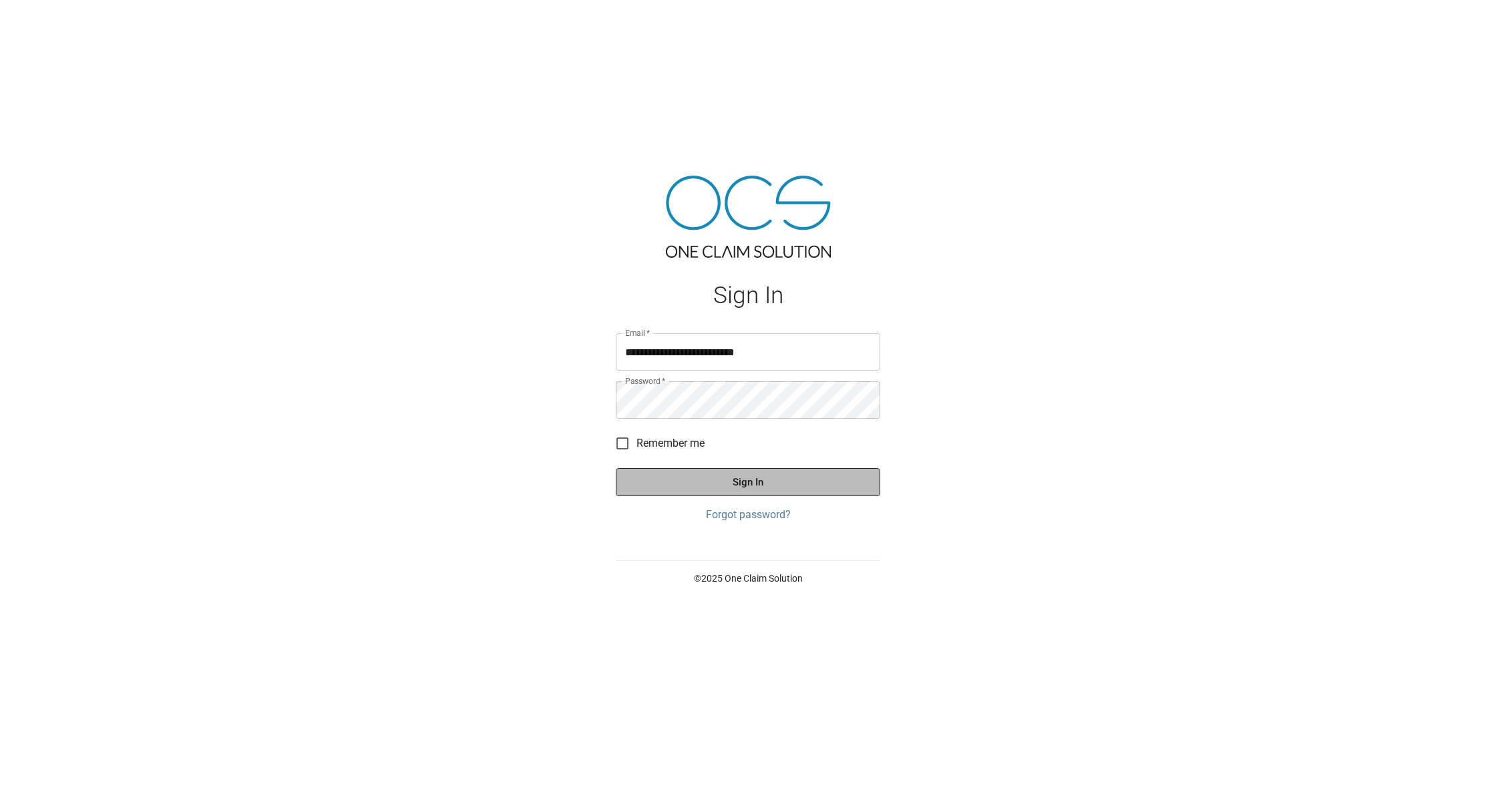
click at [774, 481] on button "Sign In" at bounding box center [748, 482] width 264 height 28
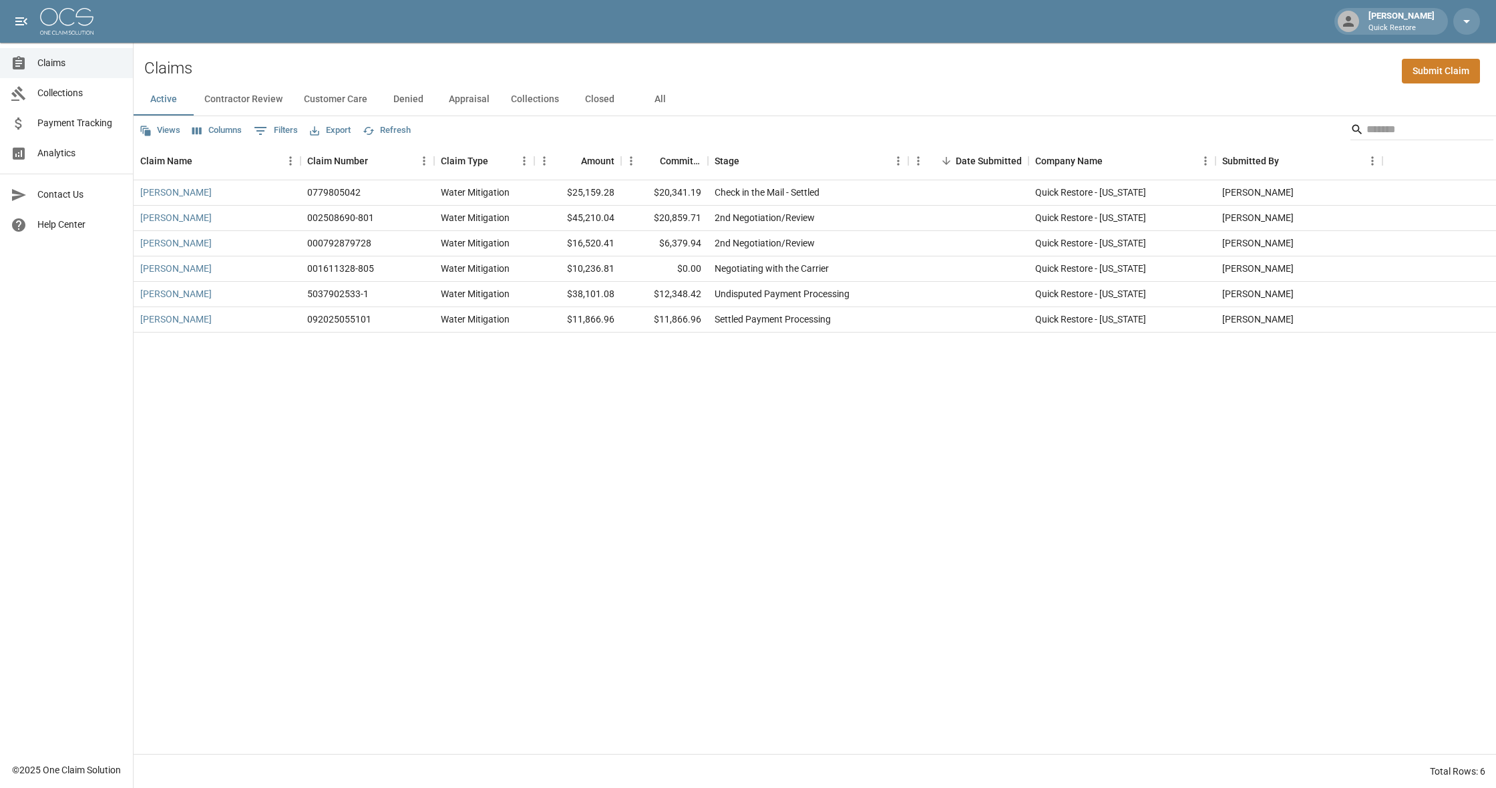
click at [95, 90] on span "Collections" at bounding box center [79, 93] width 85 height 14
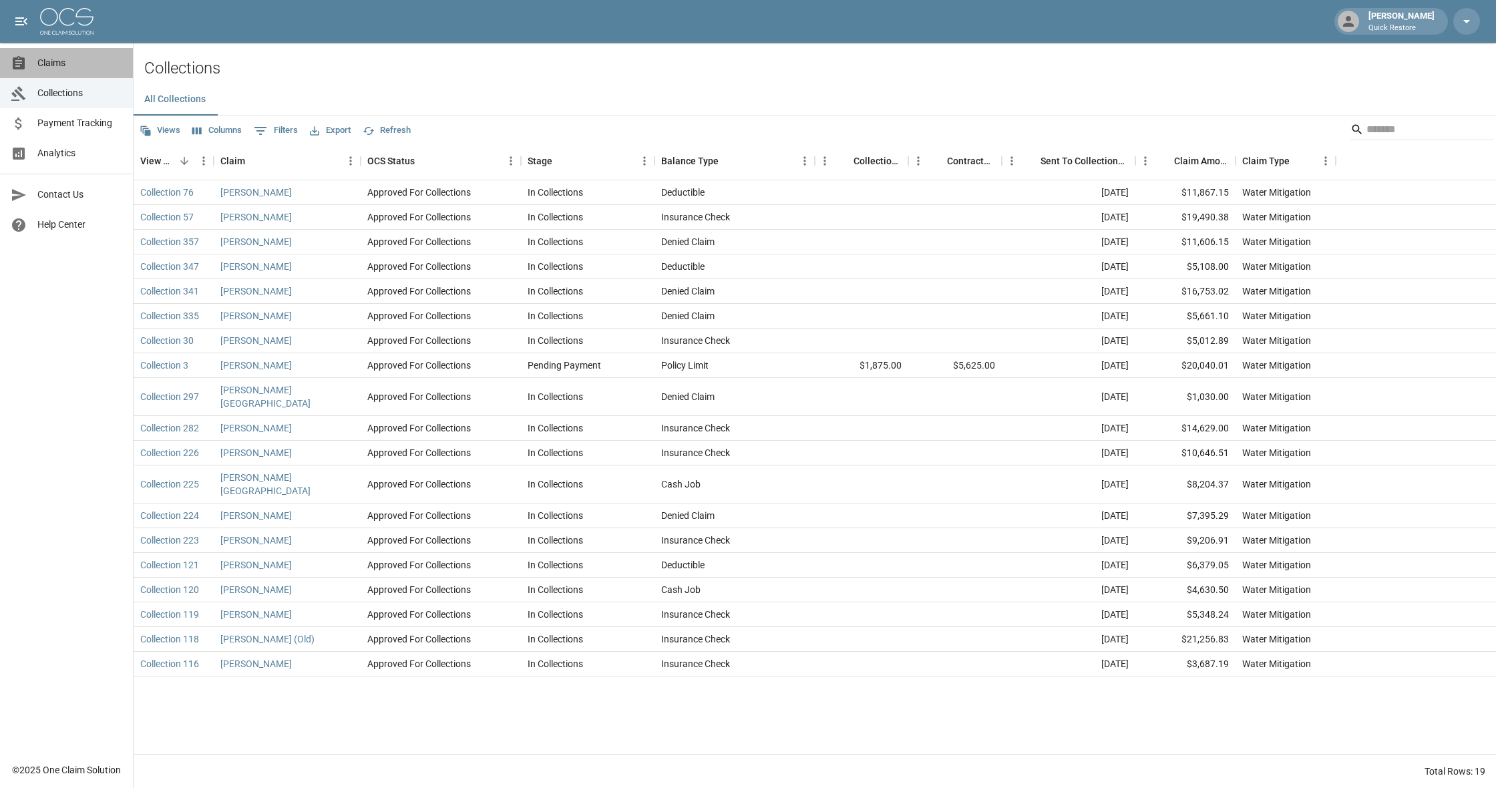
click at [52, 64] on span "Claims" at bounding box center [79, 63] width 85 height 14
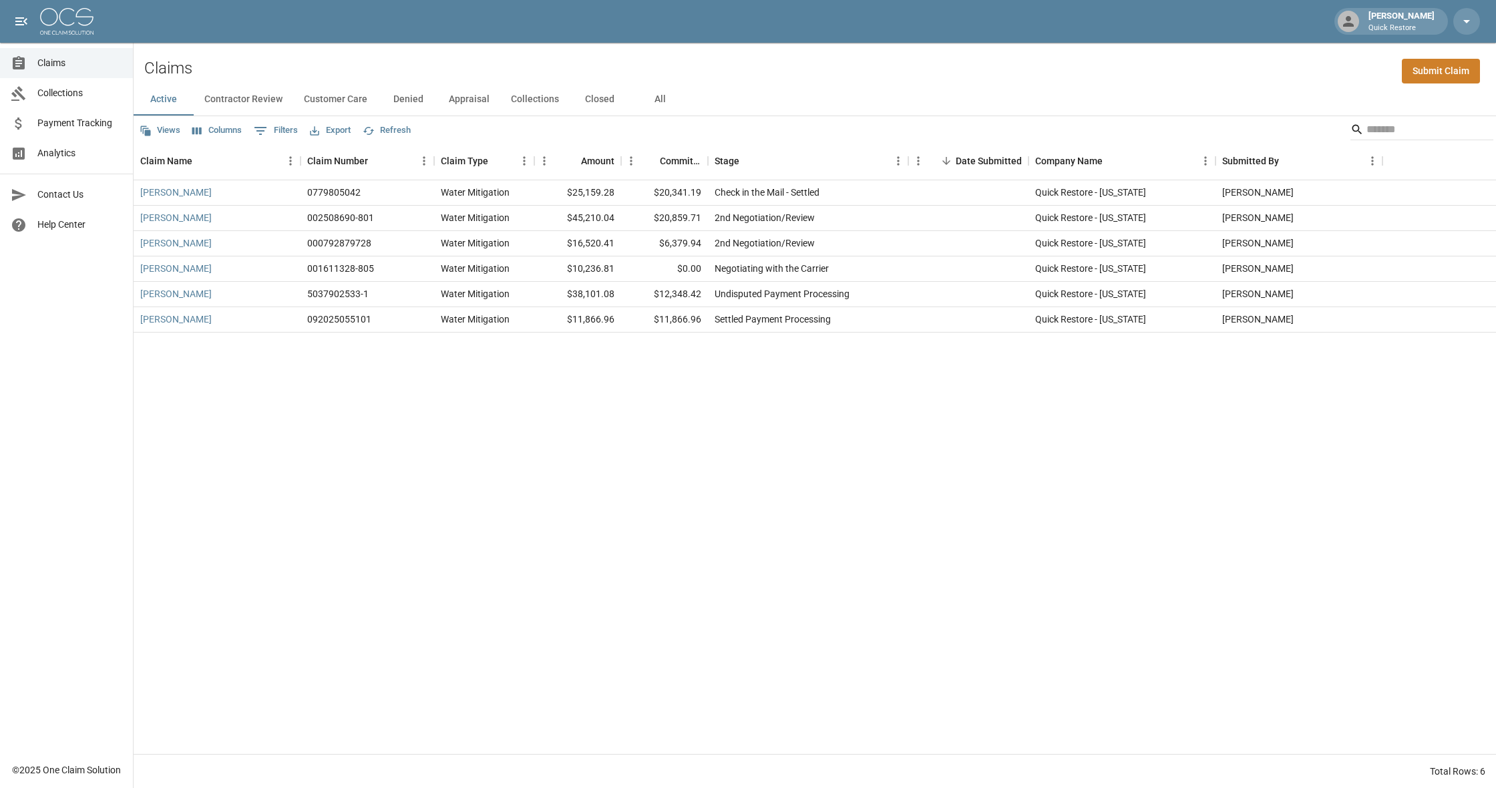
click at [663, 100] on button "All" at bounding box center [660, 99] width 60 height 32
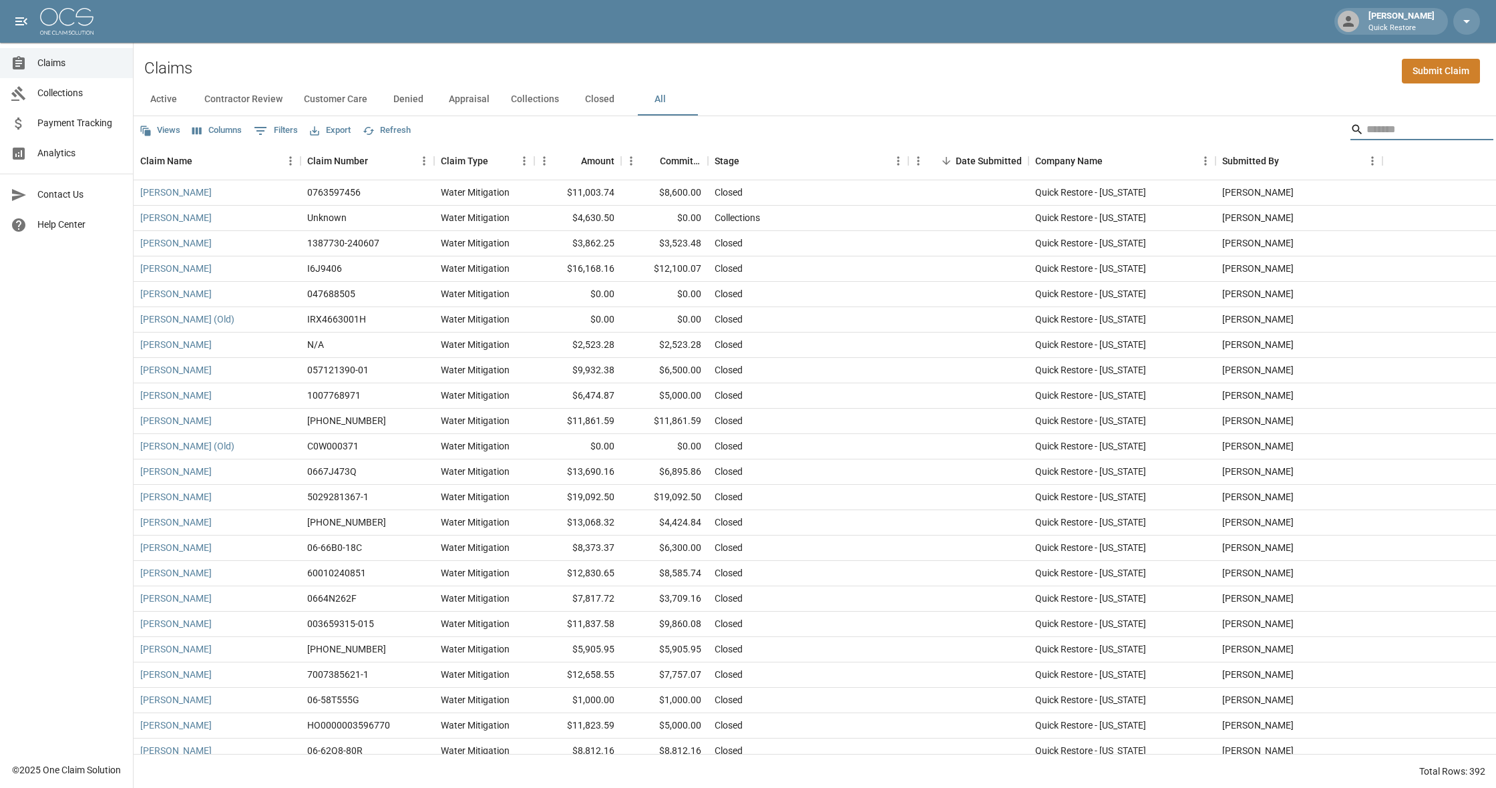
click at [1387, 132] on input "Search" at bounding box center [1419, 129] width 107 height 21
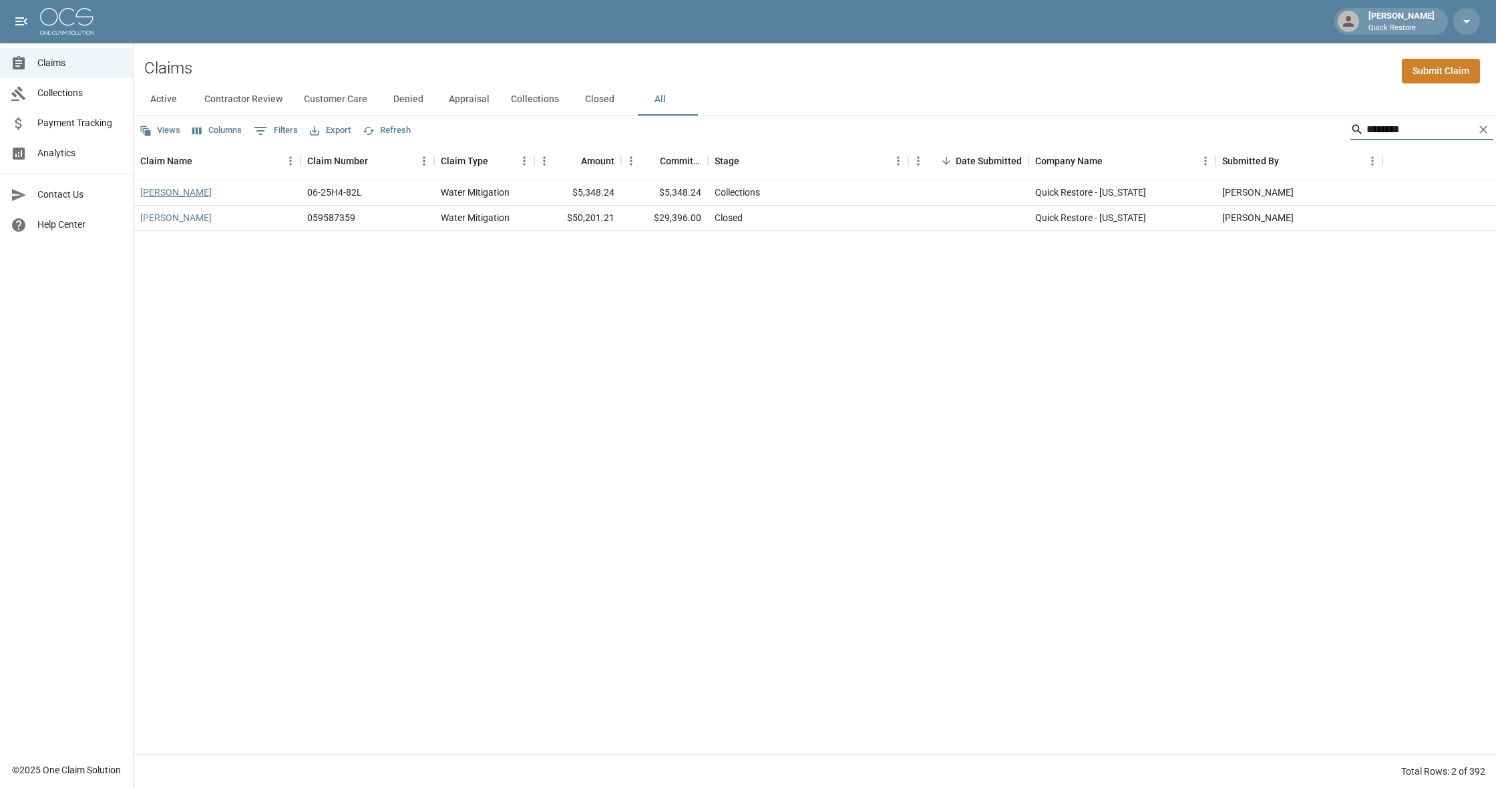
type input "*******"
click at [212, 196] on link "[PERSON_NAME]" at bounding box center [175, 192] width 71 height 13
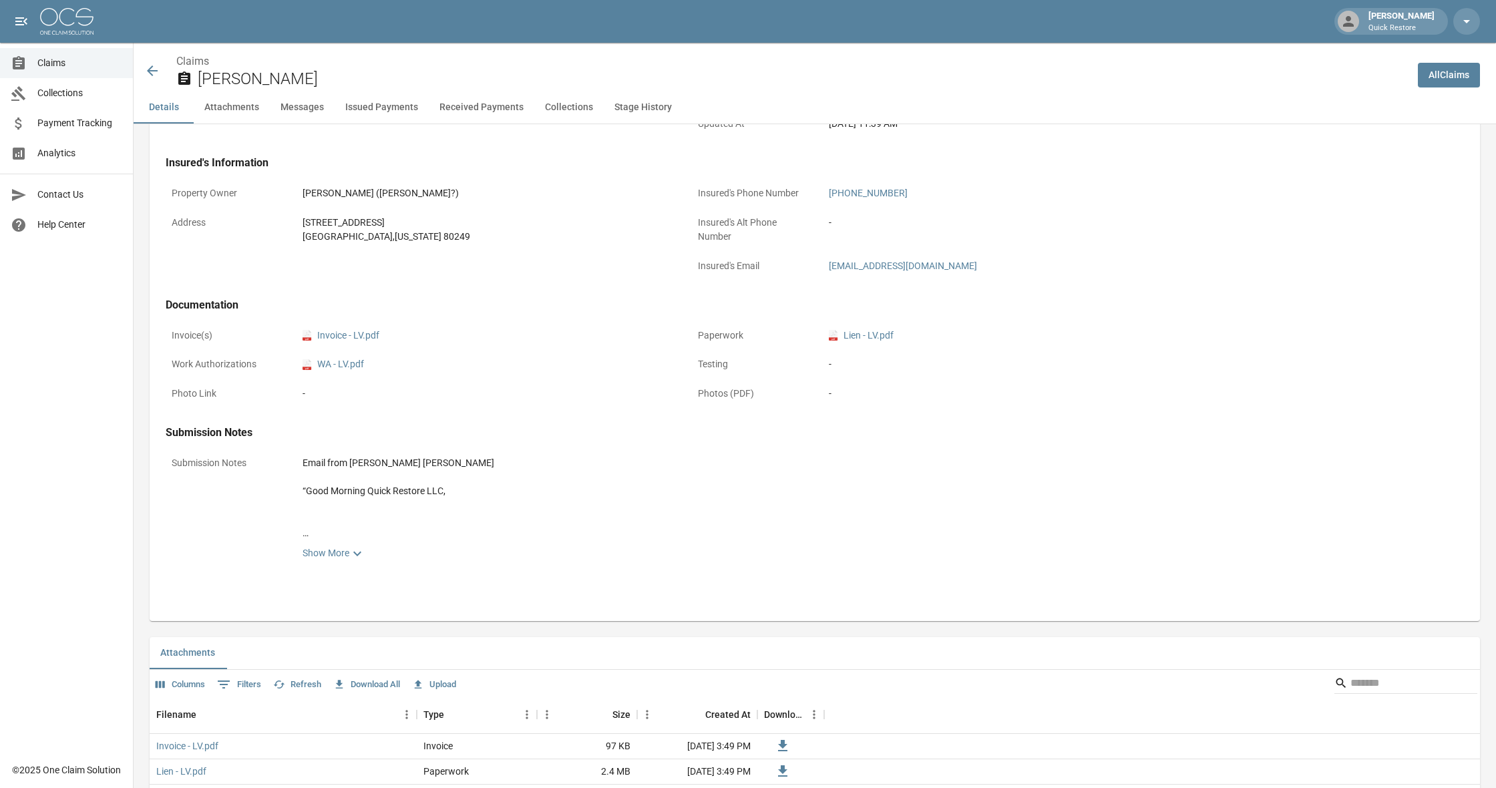
scroll to position [369, 0]
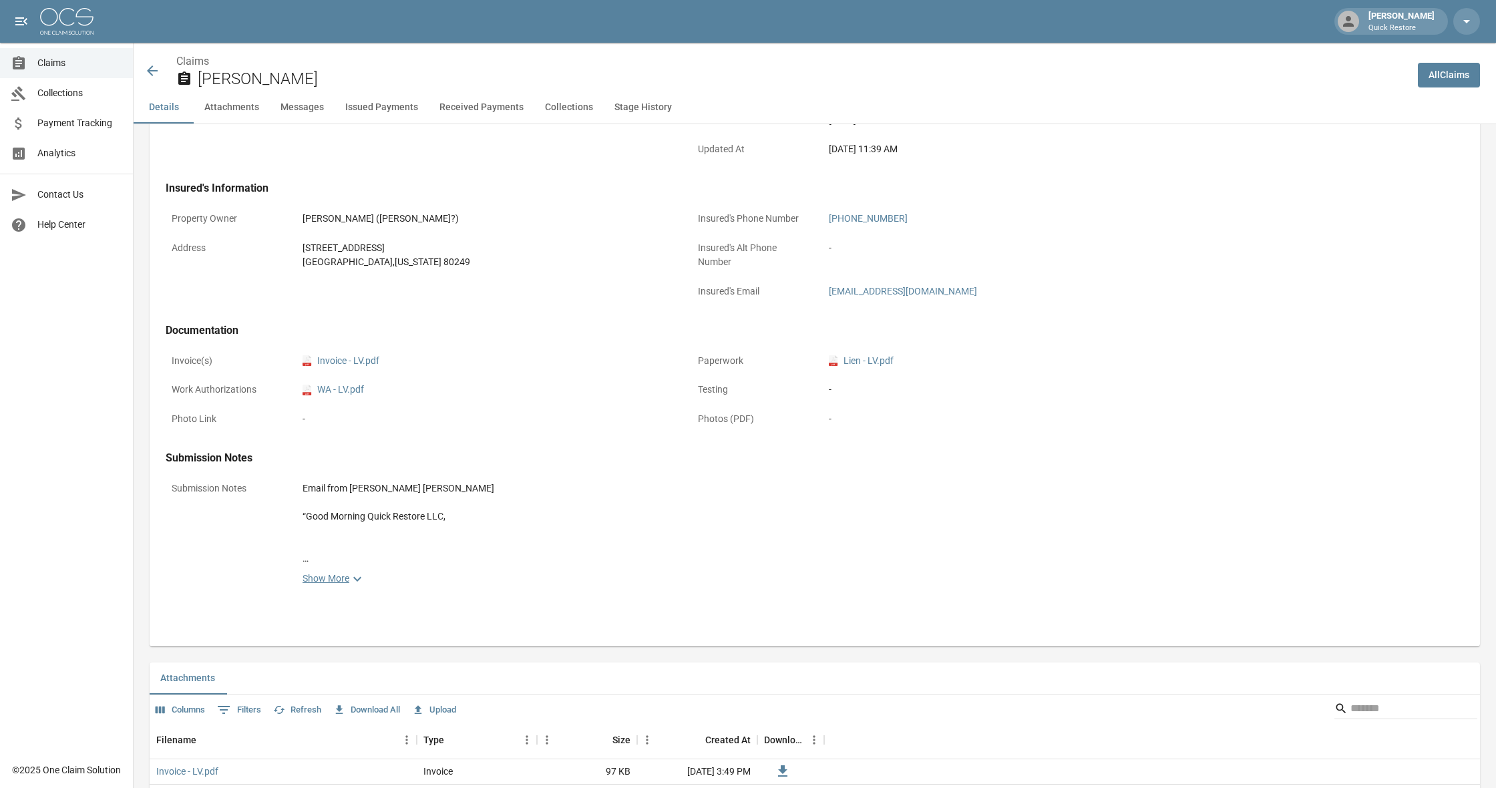
click at [346, 575] on link "Show More" at bounding box center [748, 579] width 893 height 16
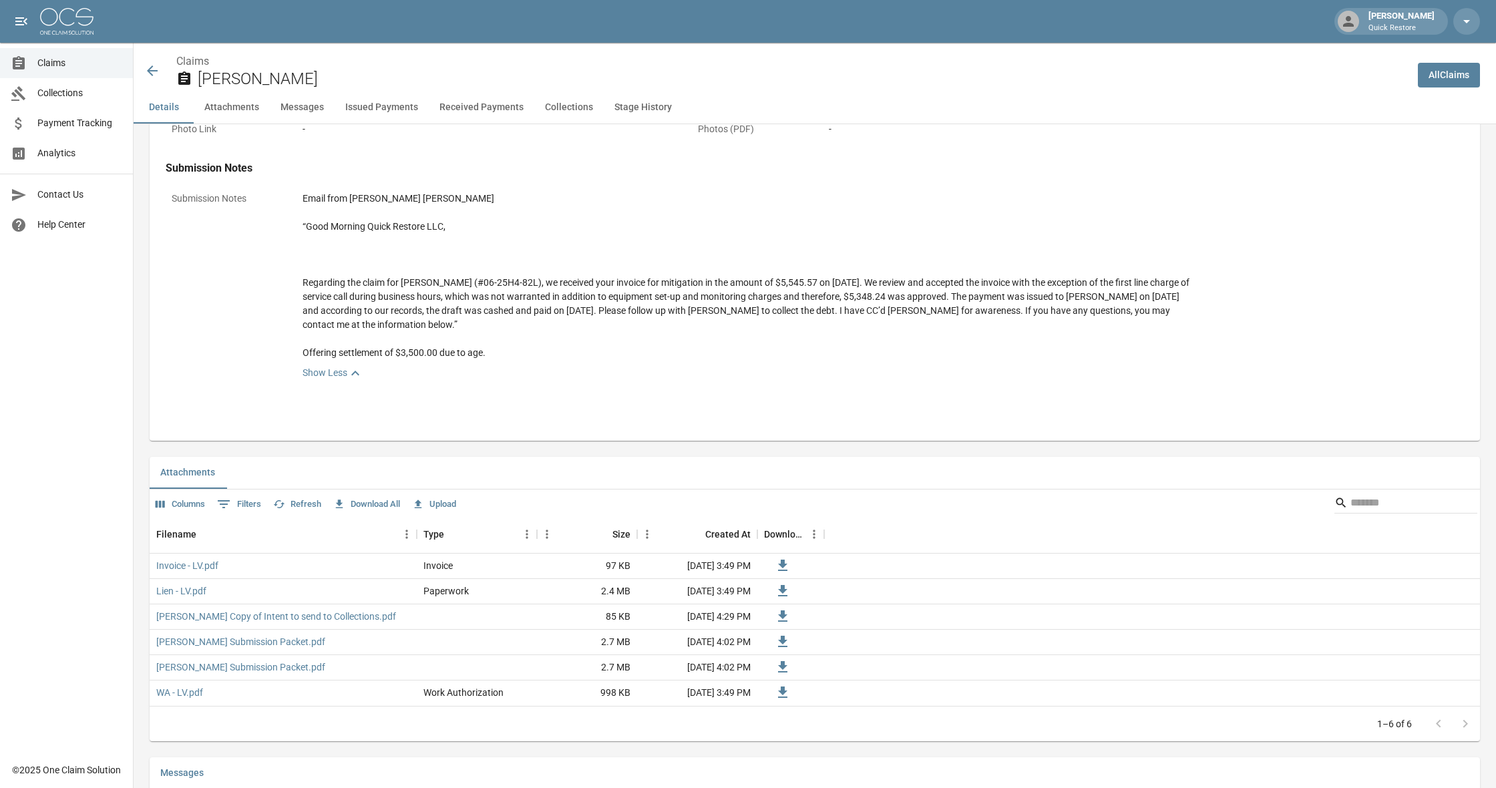
scroll to position [668, 0]
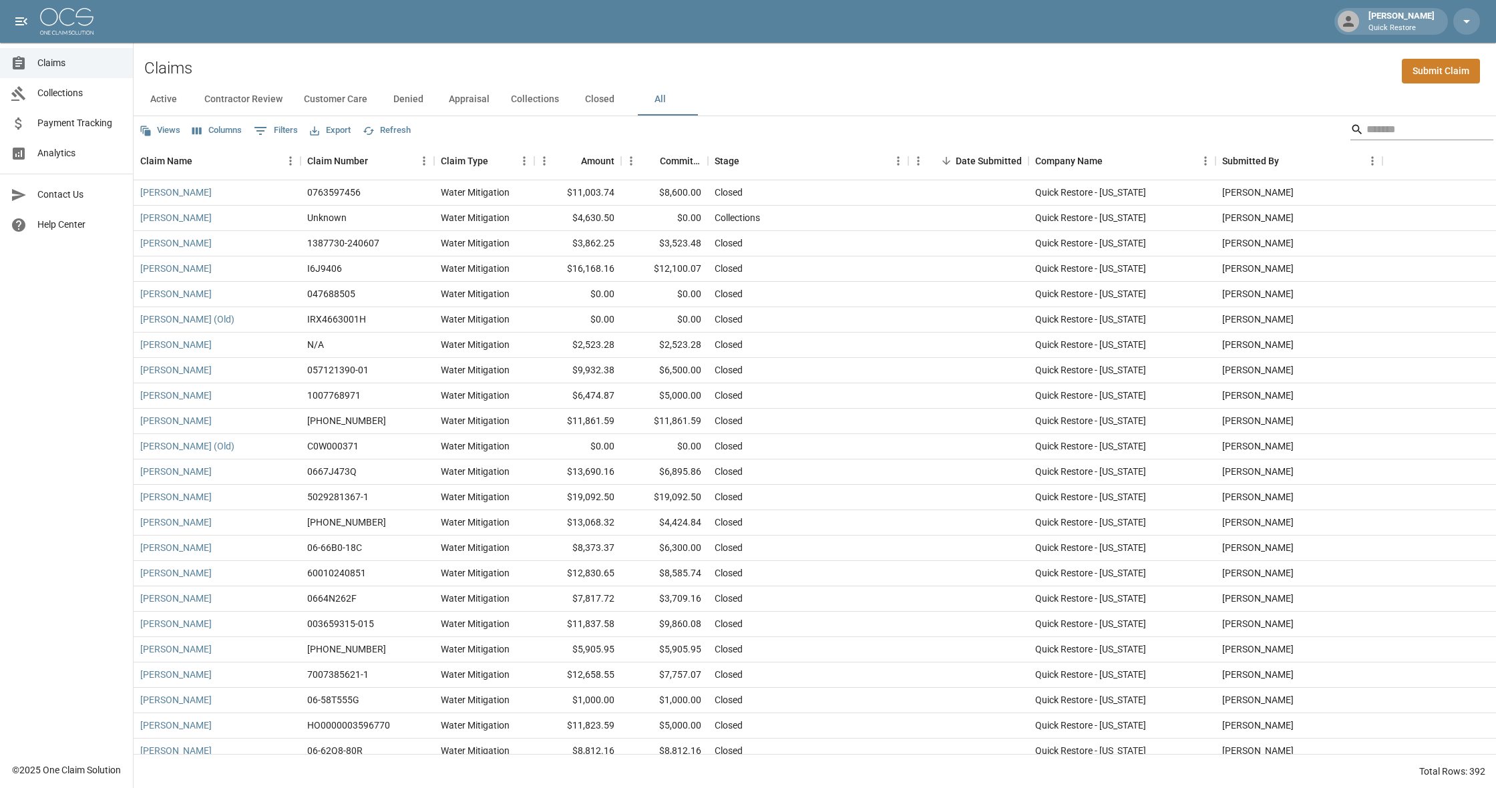
click at [1366, 130] on input "Search" at bounding box center [1419, 129] width 107 height 21
type input "*"
drag, startPoint x: 1433, startPoint y: 137, endPoint x: 1276, endPoint y: 128, distance: 157.8
click at [1276, 128] on div "Views Columns 0 Filters Export Refresh *" at bounding box center [815, 129] width 1362 height 27
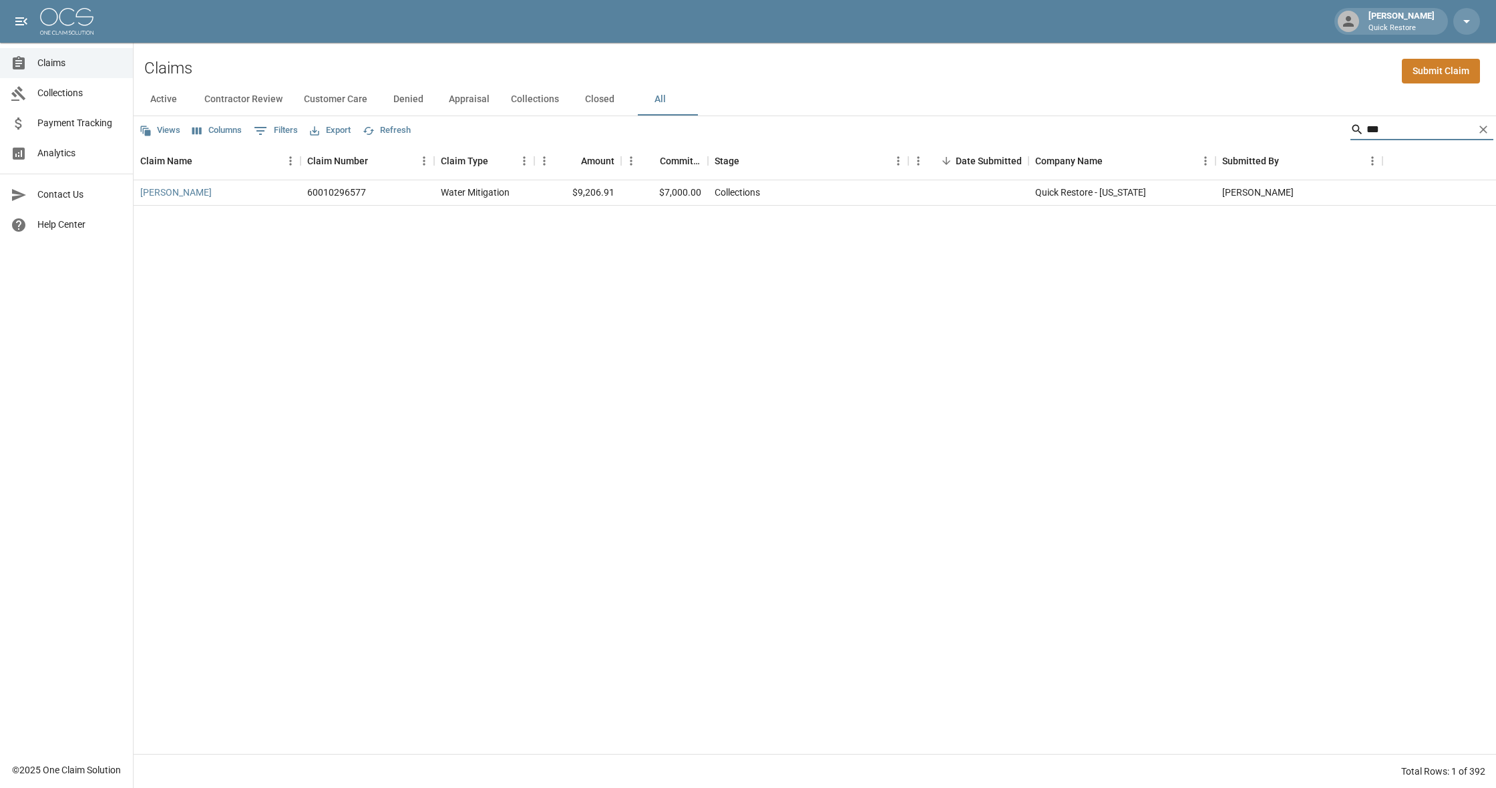
type input "***"
drag, startPoint x: 1276, startPoint y: 128, endPoint x: 210, endPoint y: 194, distance: 1068.3
click at [210, 194] on link "[PERSON_NAME]" at bounding box center [175, 192] width 71 height 13
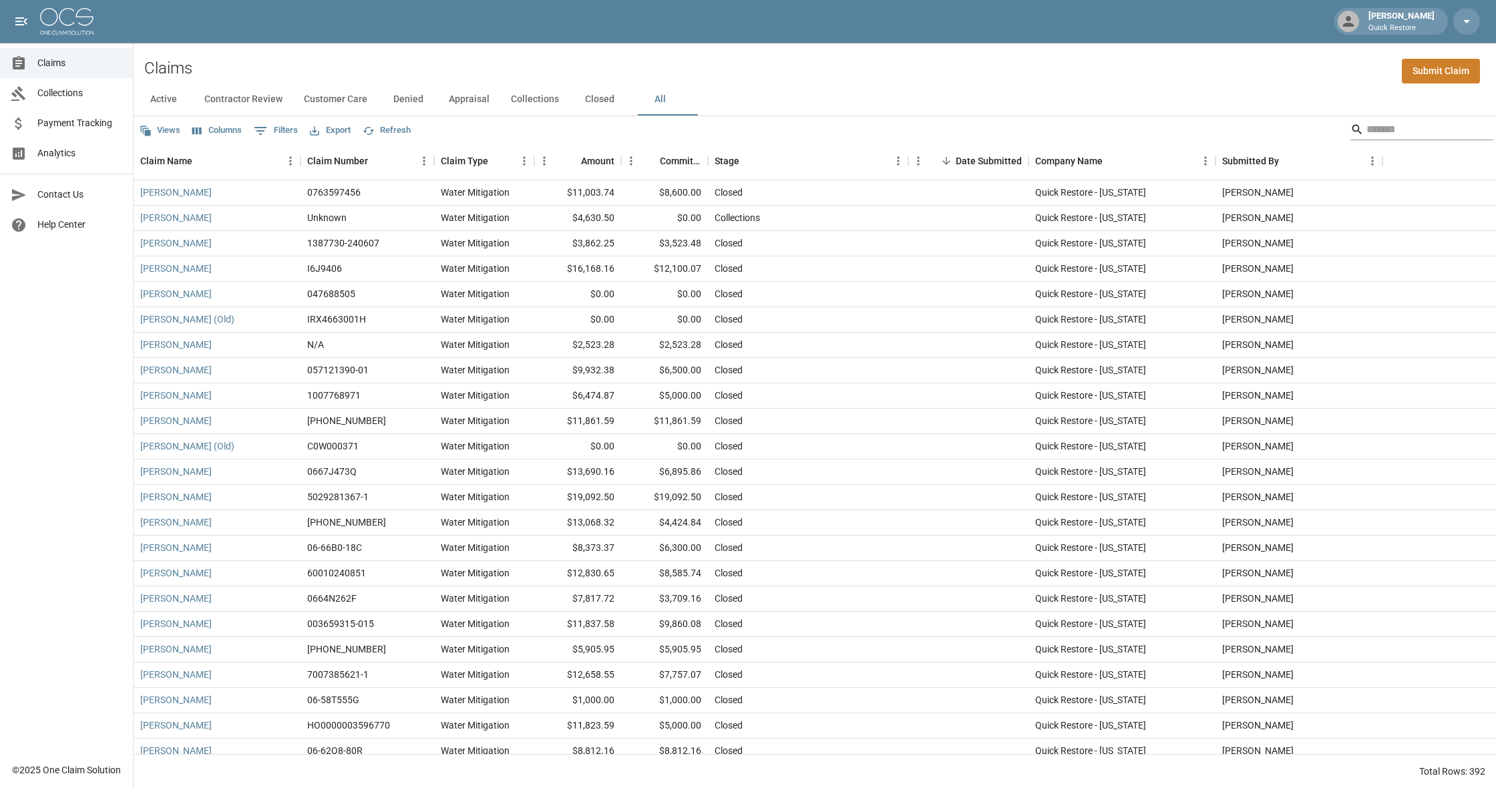
click at [1369, 128] on input "Search" at bounding box center [1419, 129] width 107 height 21
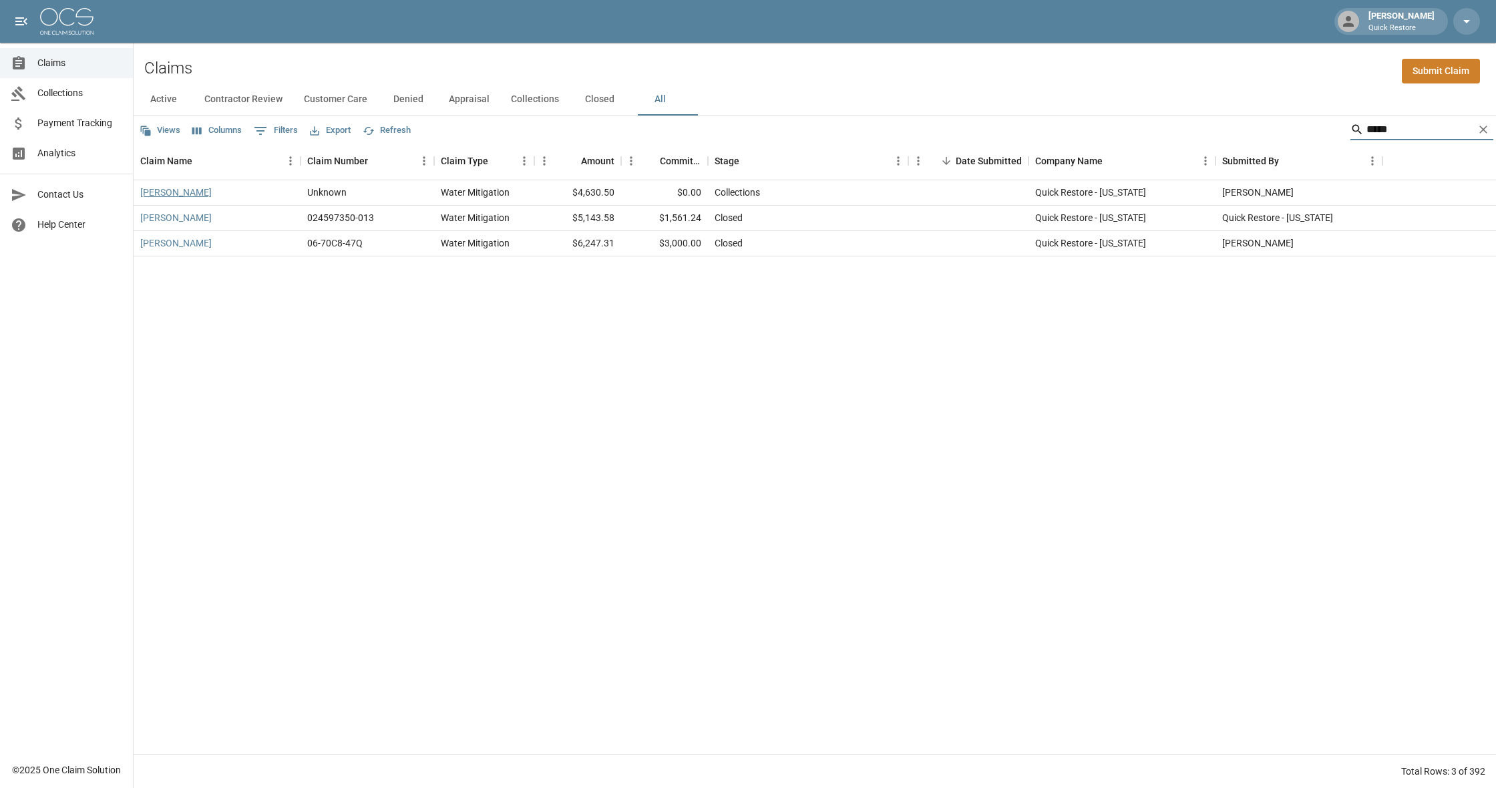
type input "****"
click at [148, 195] on link "[PERSON_NAME]" at bounding box center [175, 192] width 71 height 13
